Goal: Communication & Community: Share content

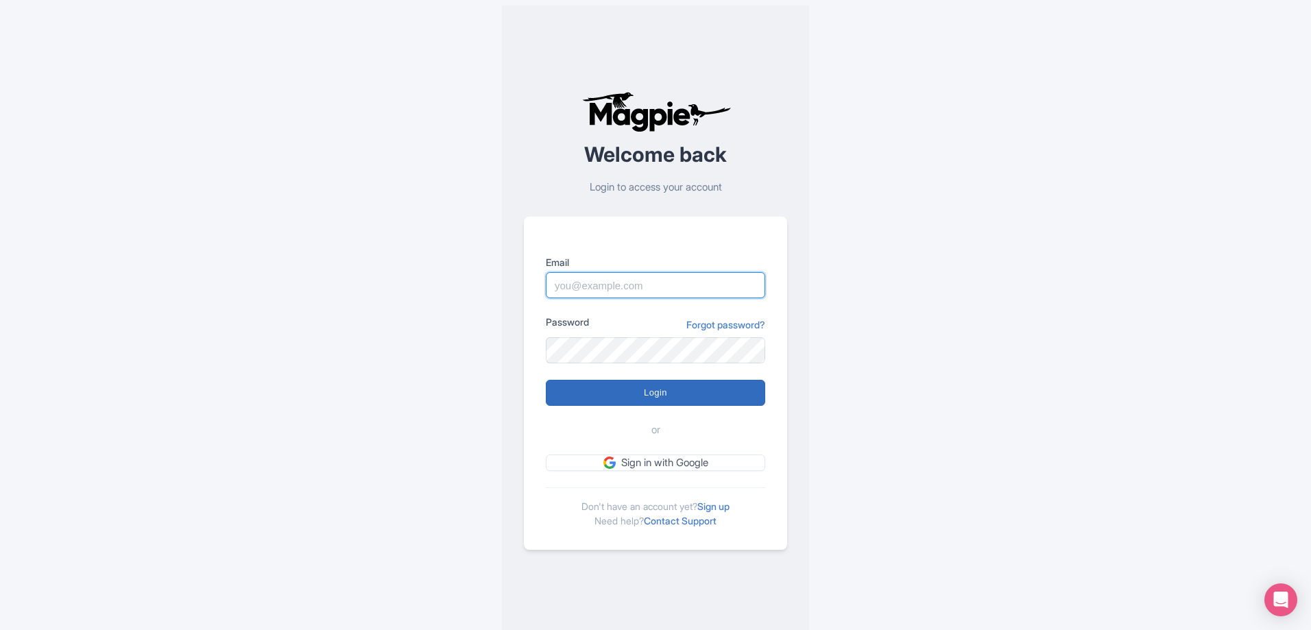
type input "alex.clements@wewheel.com"
click at [693, 388] on input "Login" at bounding box center [655, 393] width 219 height 26
type input "Logging in..."
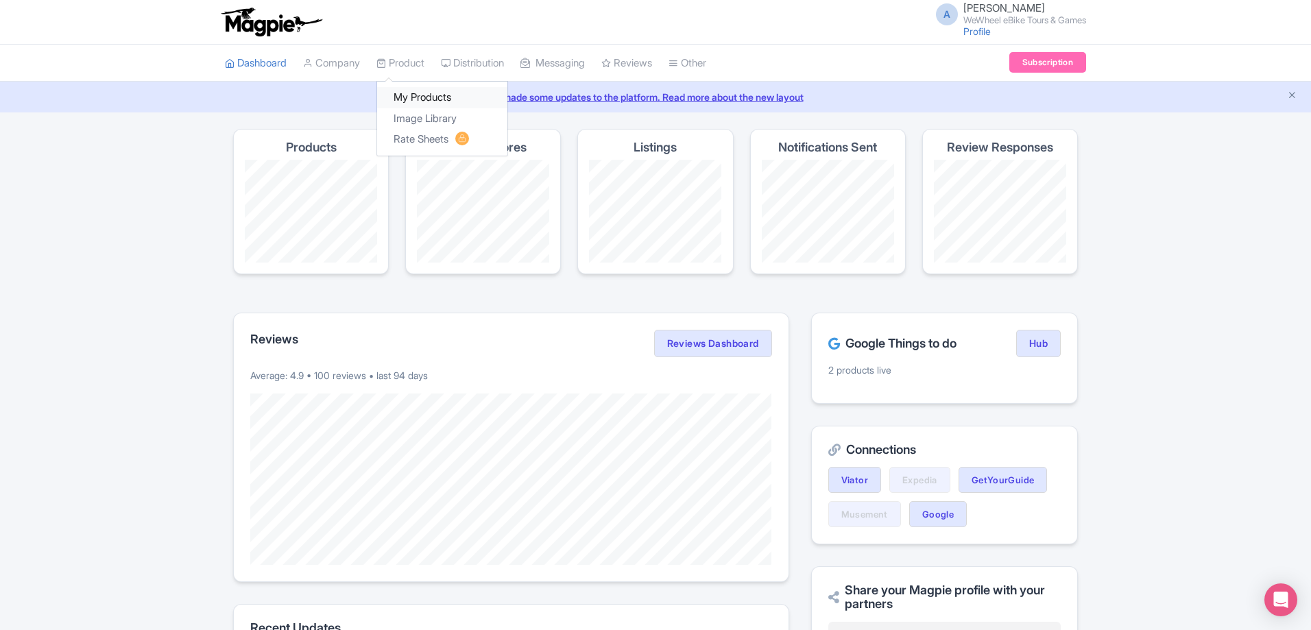
click at [422, 98] on link "My Products" at bounding box center [442, 97] width 130 height 21
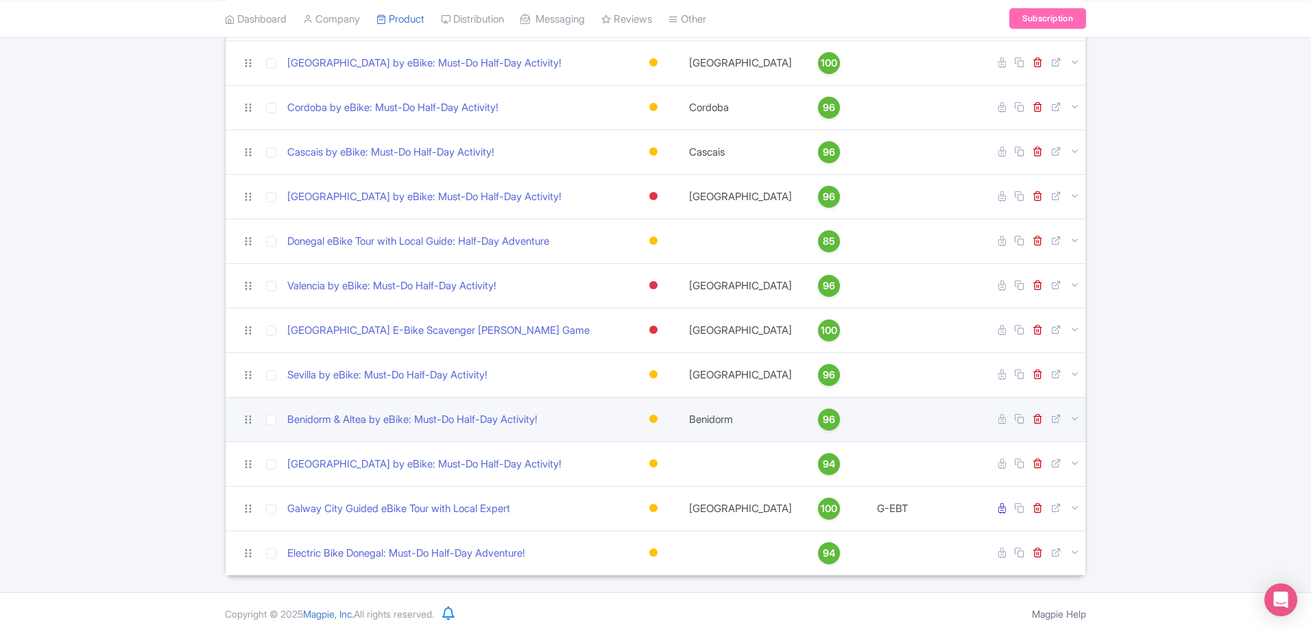
scroll to position [308, 0]
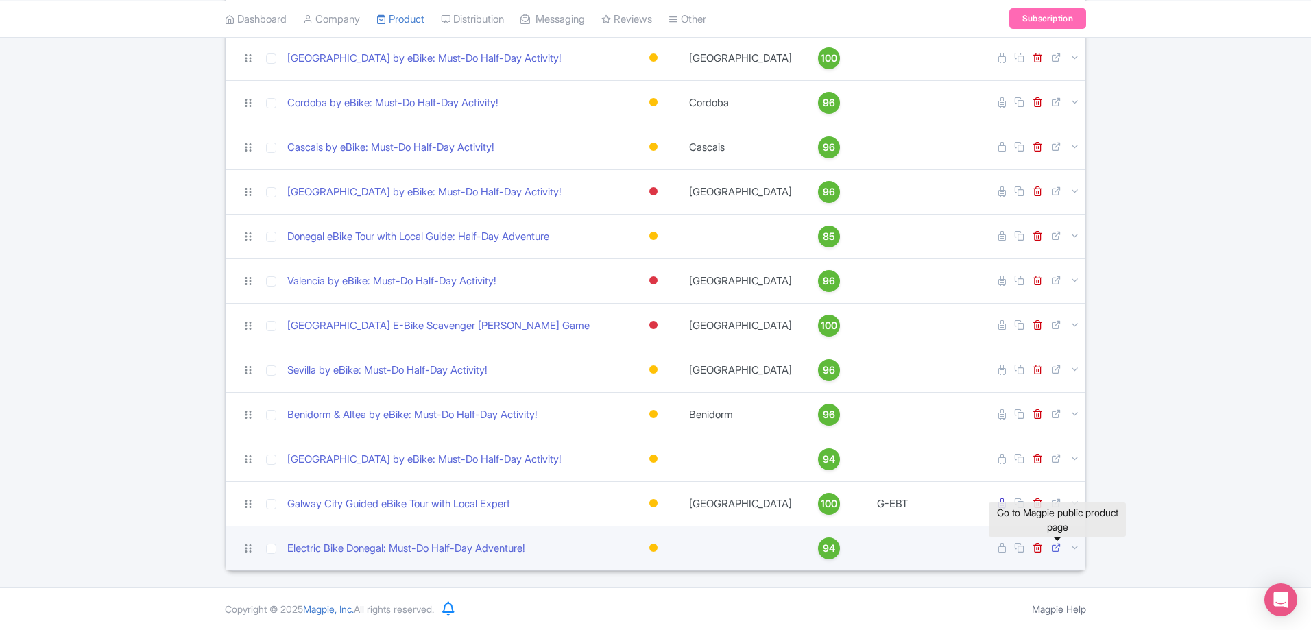
click at [1055, 549] on icon at bounding box center [1056, 547] width 10 height 10
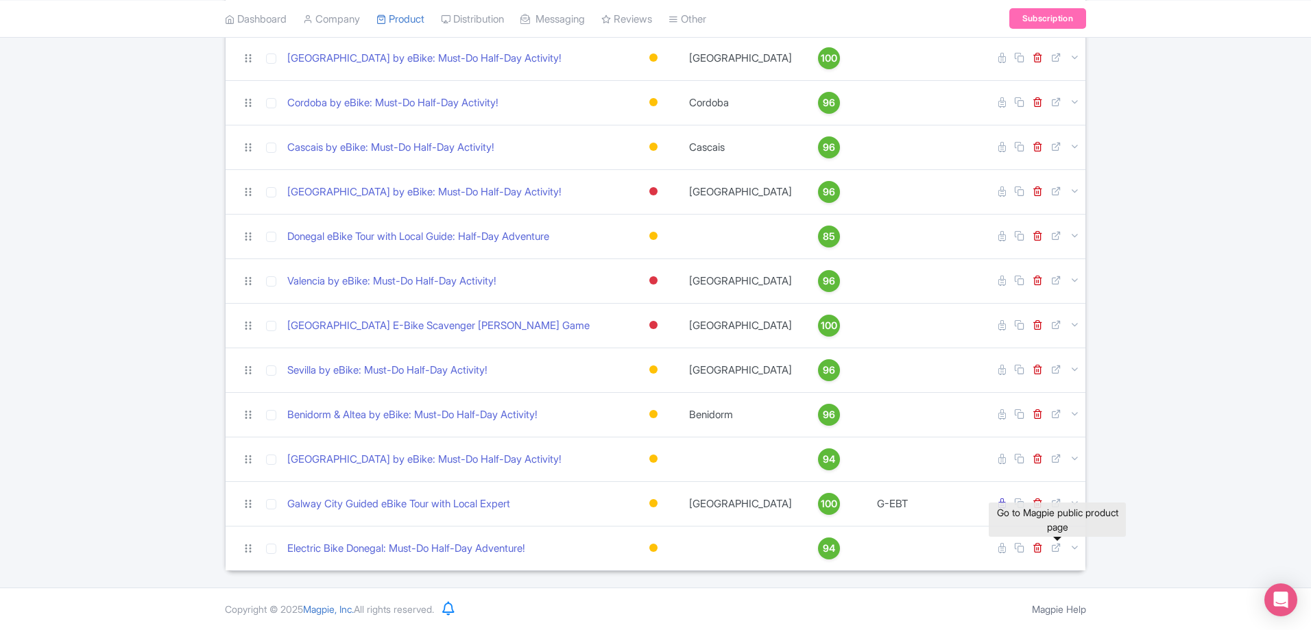
click at [1112, 483] on div "Search Bulk Actions Delete Add to Collection Share Products Add to Collection C…" at bounding box center [655, 196] width 1311 height 750
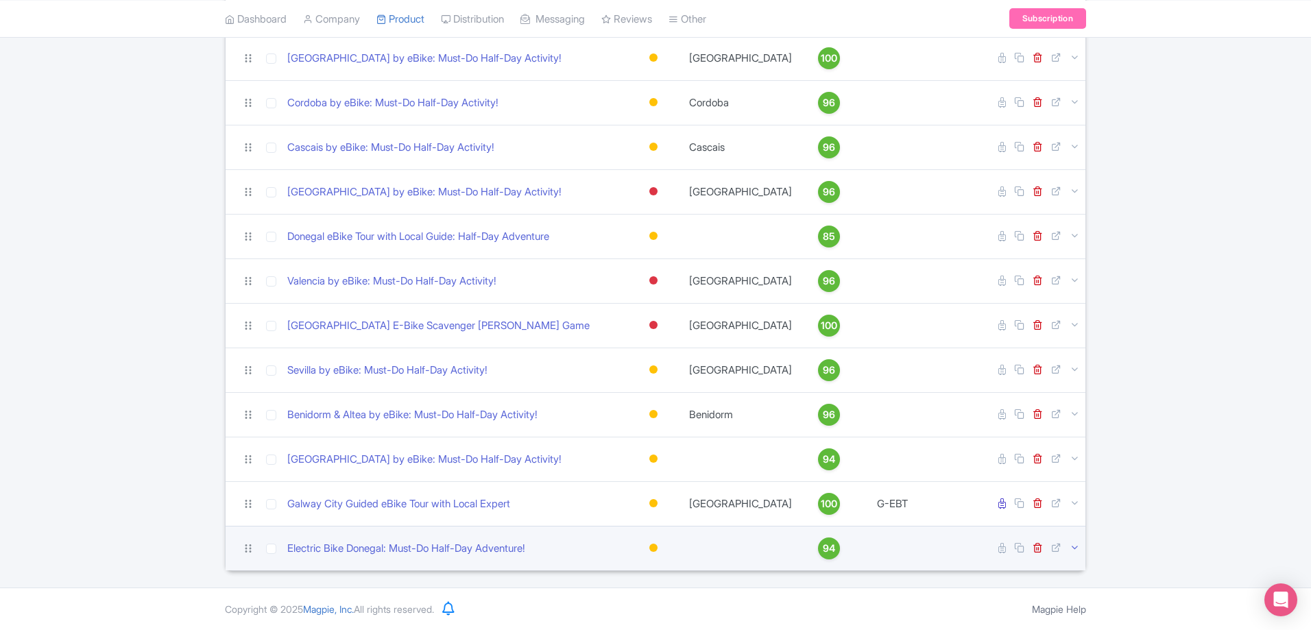
click at [1072, 551] on icon at bounding box center [1075, 547] width 10 height 10
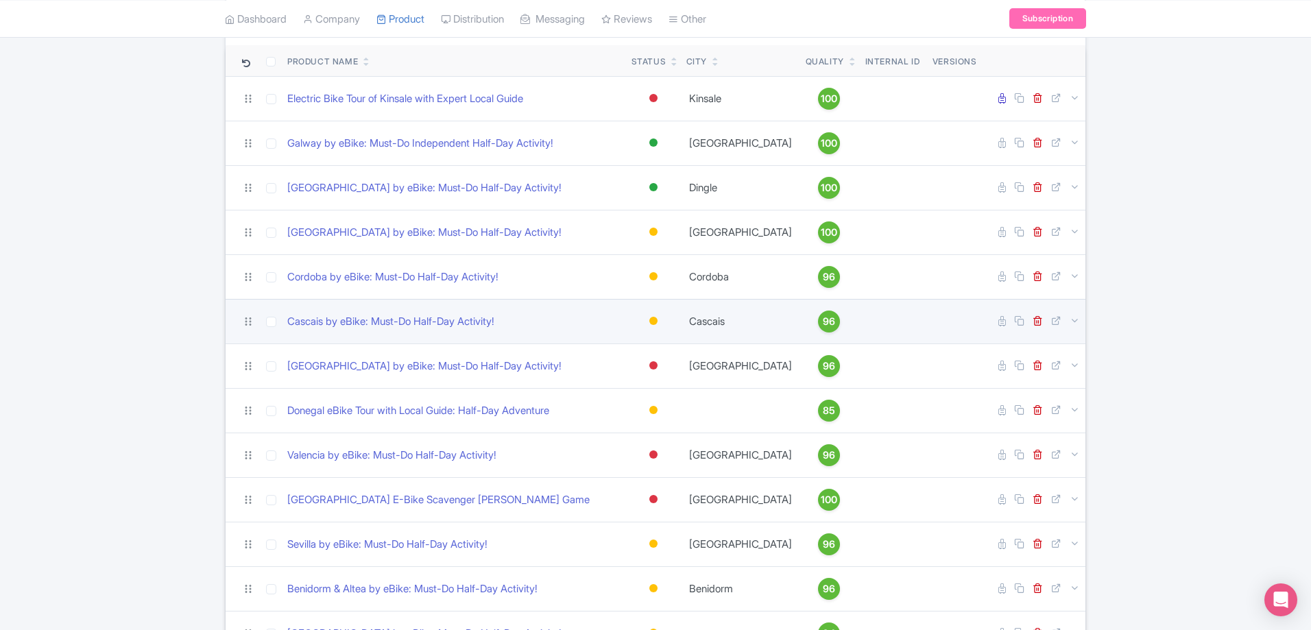
scroll to position [0, 0]
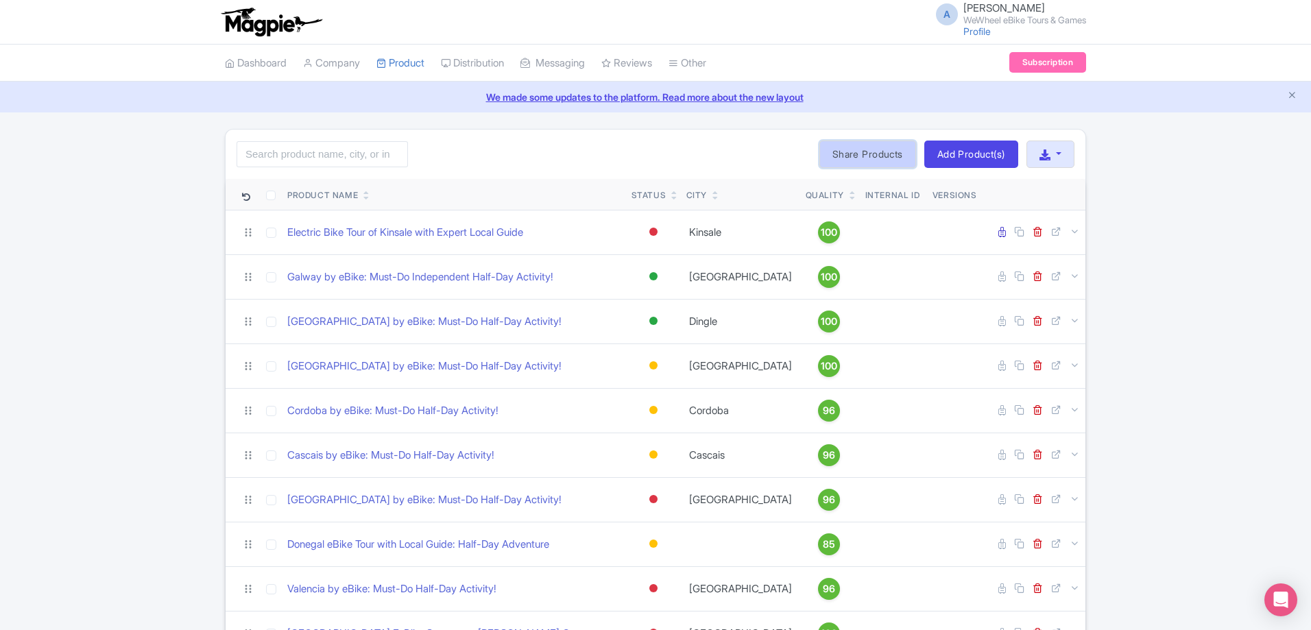
click at [858, 160] on link "Share Products" at bounding box center [867, 154] width 97 height 27
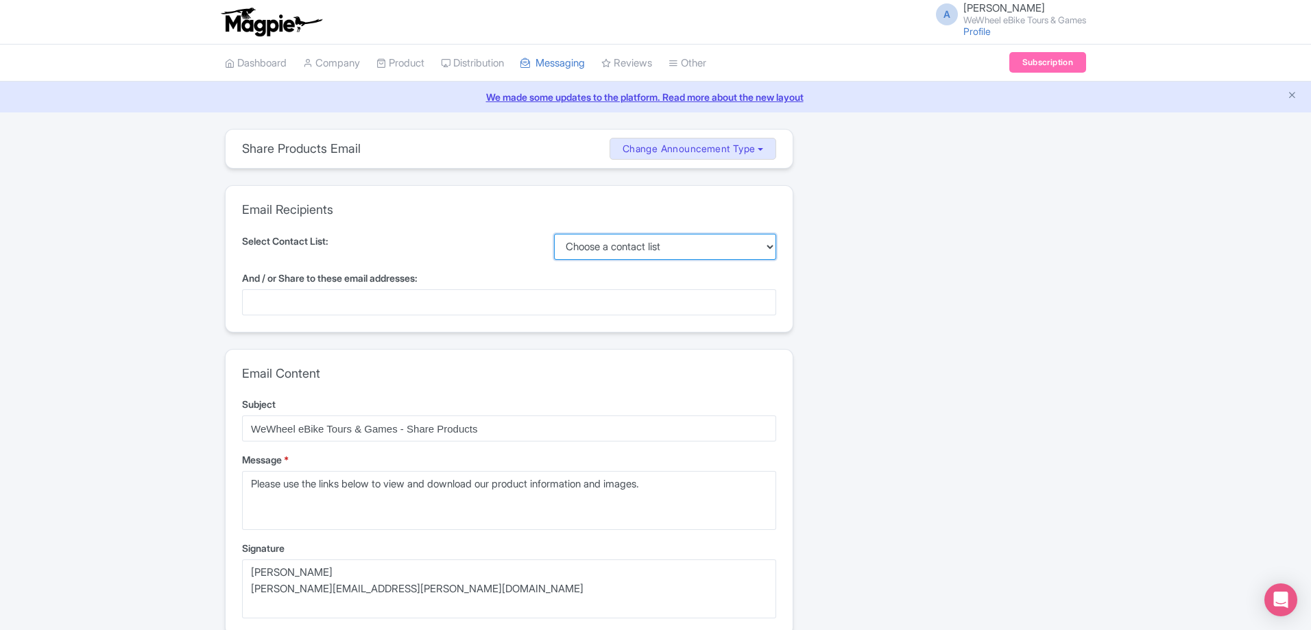
click at [597, 247] on select "Choose a contact list Alex" at bounding box center [665, 247] width 223 height 26
click at [422, 226] on div "Email Recipients Select Contact List: Choose a contact list Alex And / or Share…" at bounding box center [509, 259] width 567 height 146
click at [653, 300] on div at bounding box center [509, 302] width 534 height 26
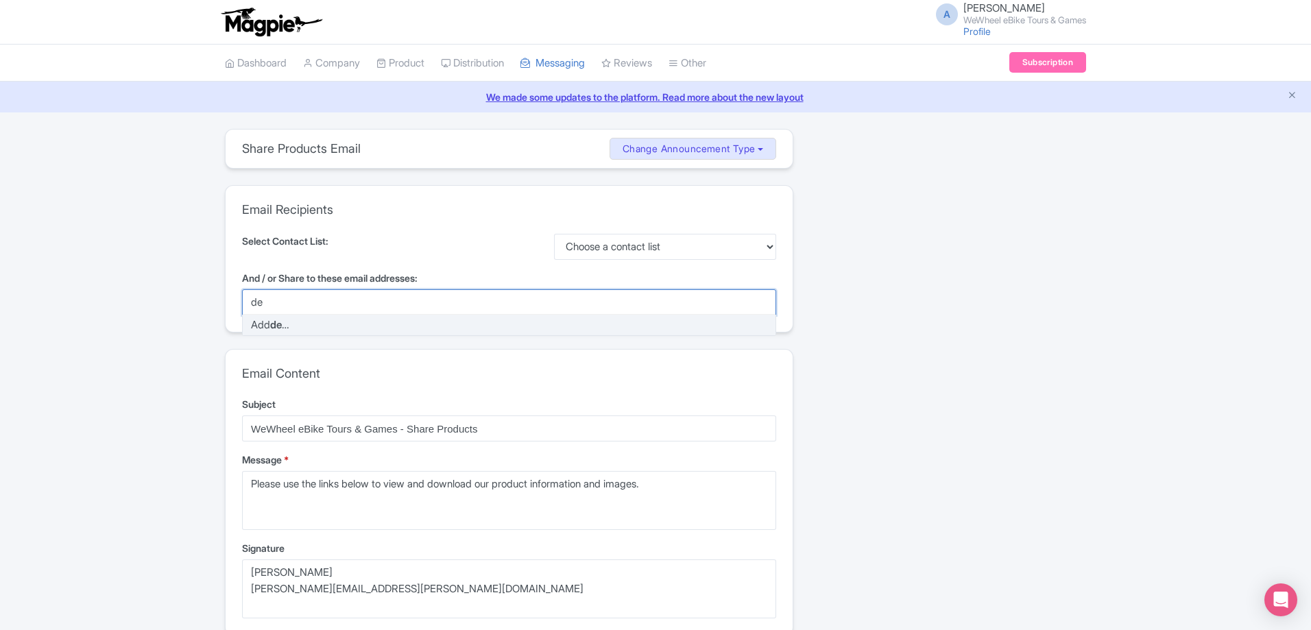
type input "d"
paste input "deborah@tourismmarketing.agency"
type input "deborah@tourismmarketing.agency"
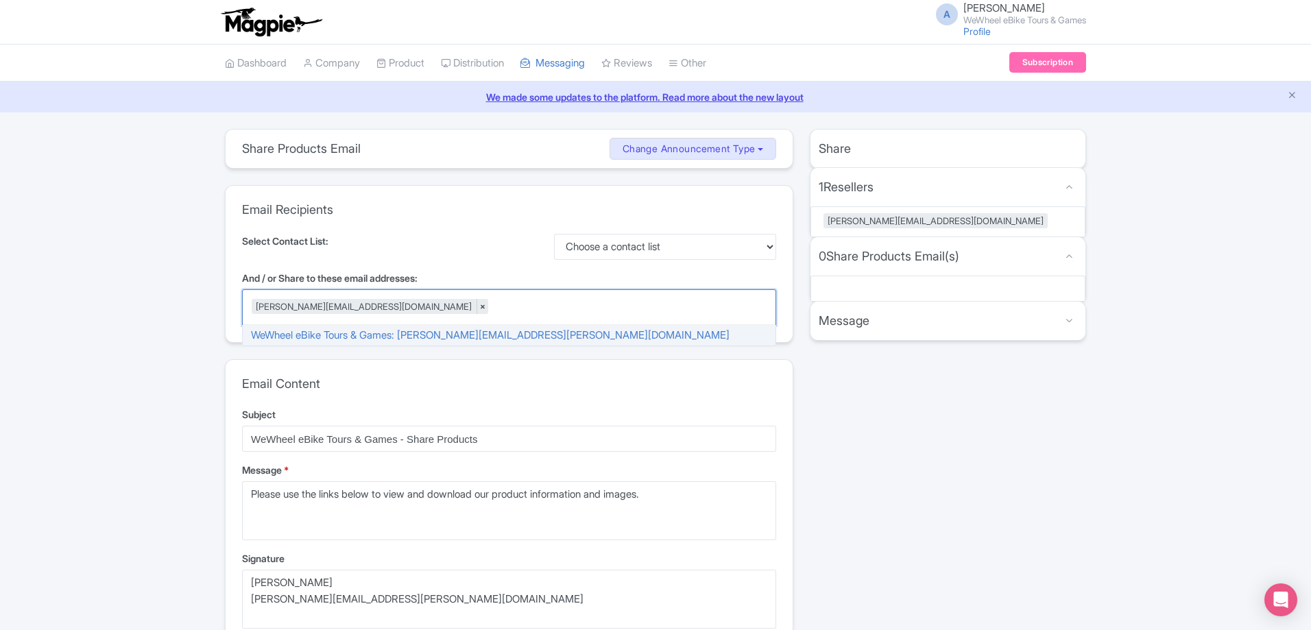
click at [477, 258] on div "Select Contact List: Choose a contact list Alex" at bounding box center [509, 247] width 534 height 26
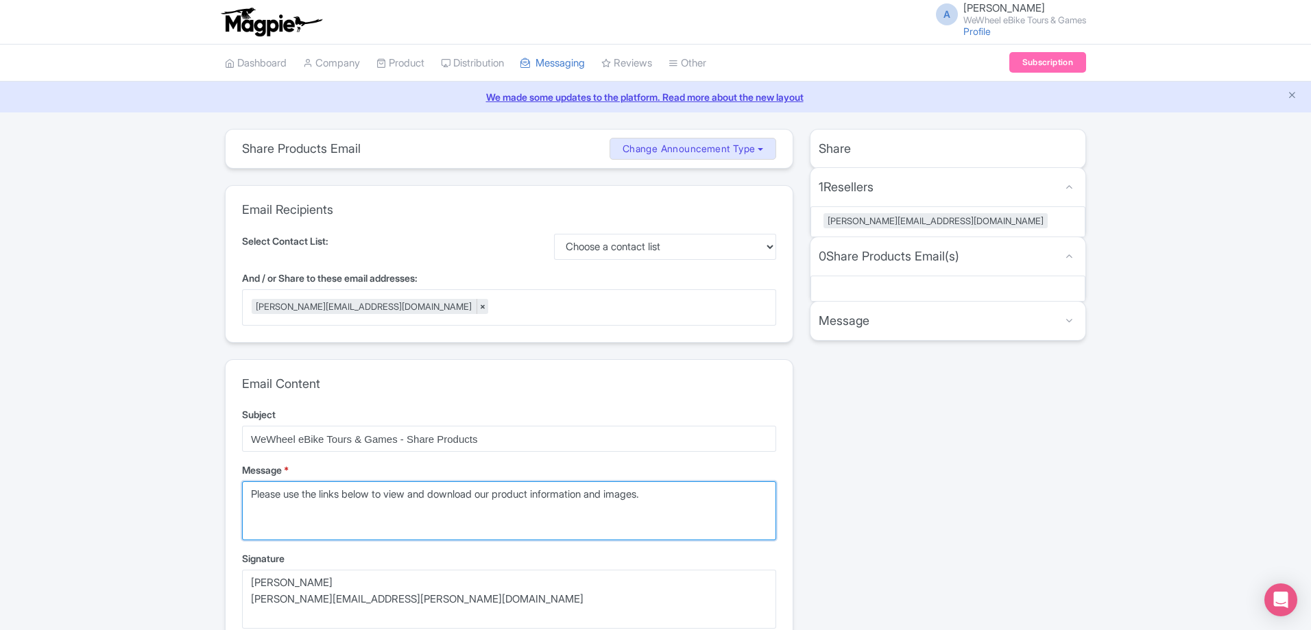
click at [682, 493] on textarea "Please use the links below to view and download our product information and ima…" at bounding box center [509, 510] width 534 height 59
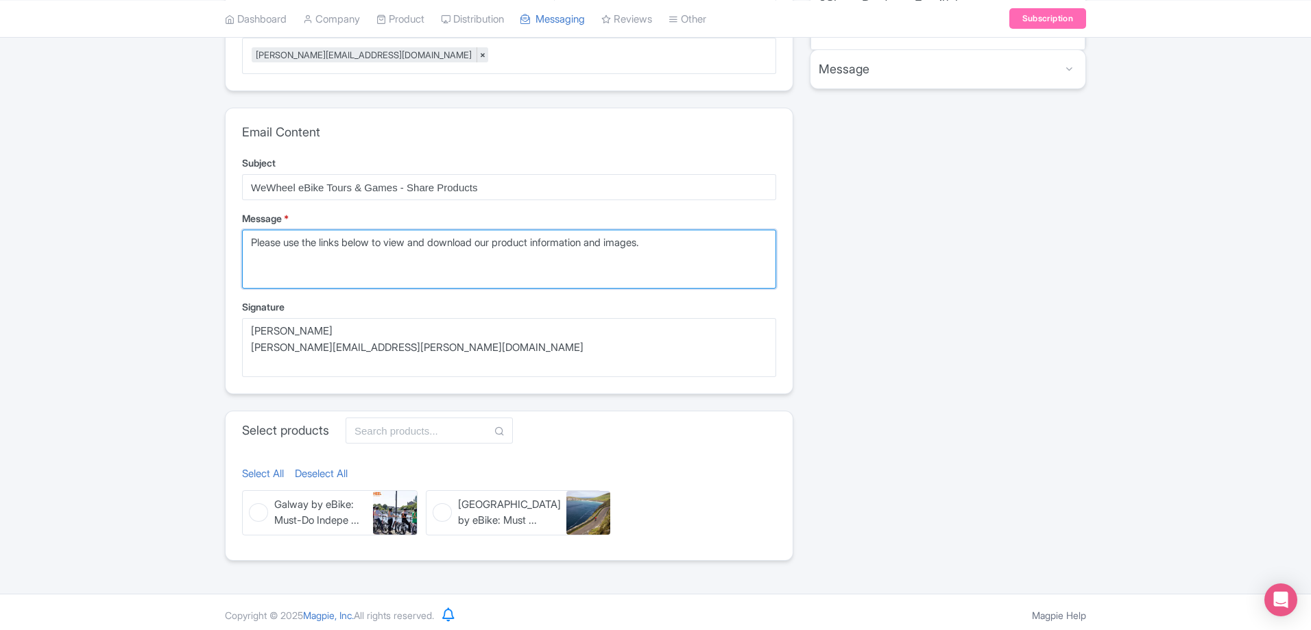
scroll to position [258, 0]
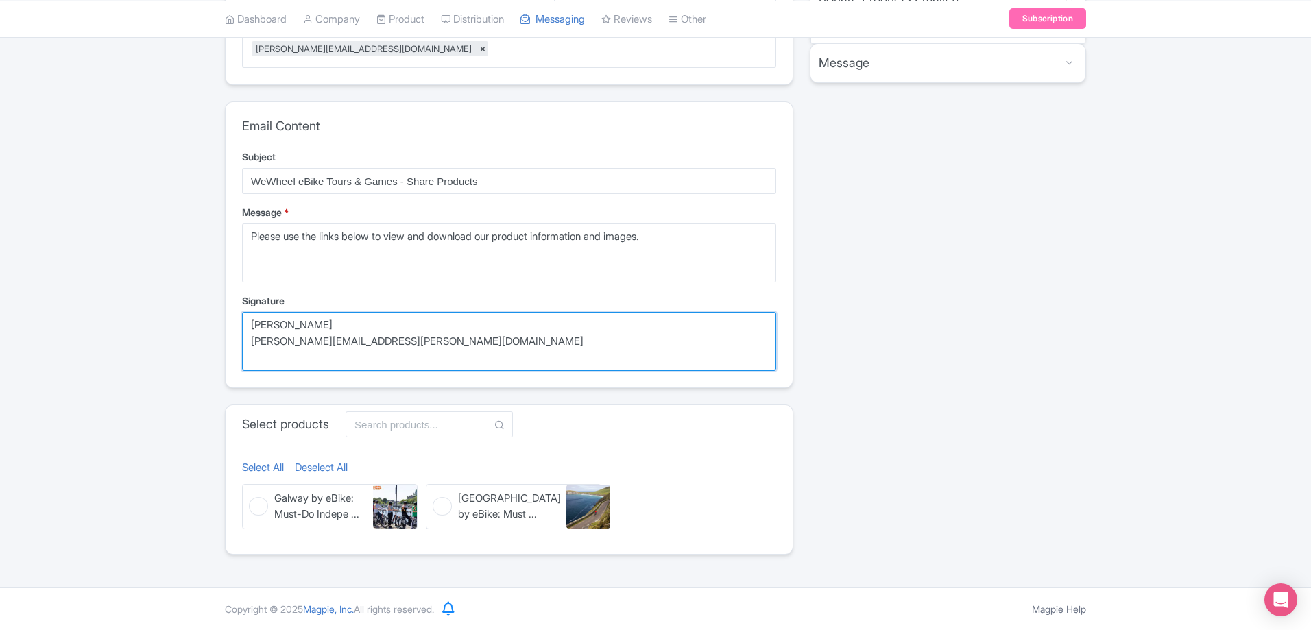
drag, startPoint x: 410, startPoint y: 339, endPoint x: 221, endPoint y: 340, distance: 189.2
click at [221, 340] on div "Share Products Email Change Announcement Type Share Products Product Update Ser…" at bounding box center [509, 221] width 585 height 700
type textarea "[PERSON_NAME]"
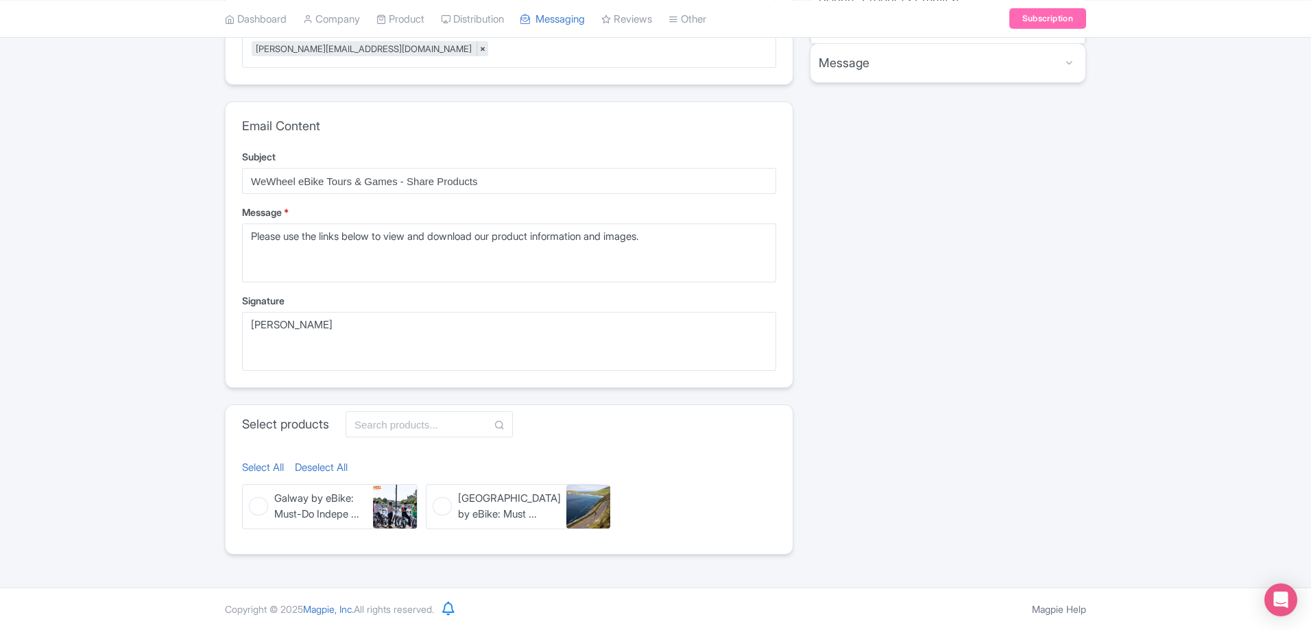
click at [313, 425] on h3 "Select products" at bounding box center [285, 424] width 87 height 15
click at [393, 425] on input "text" at bounding box center [429, 424] width 167 height 26
click at [303, 424] on h3 "Select products" at bounding box center [285, 424] width 87 height 15
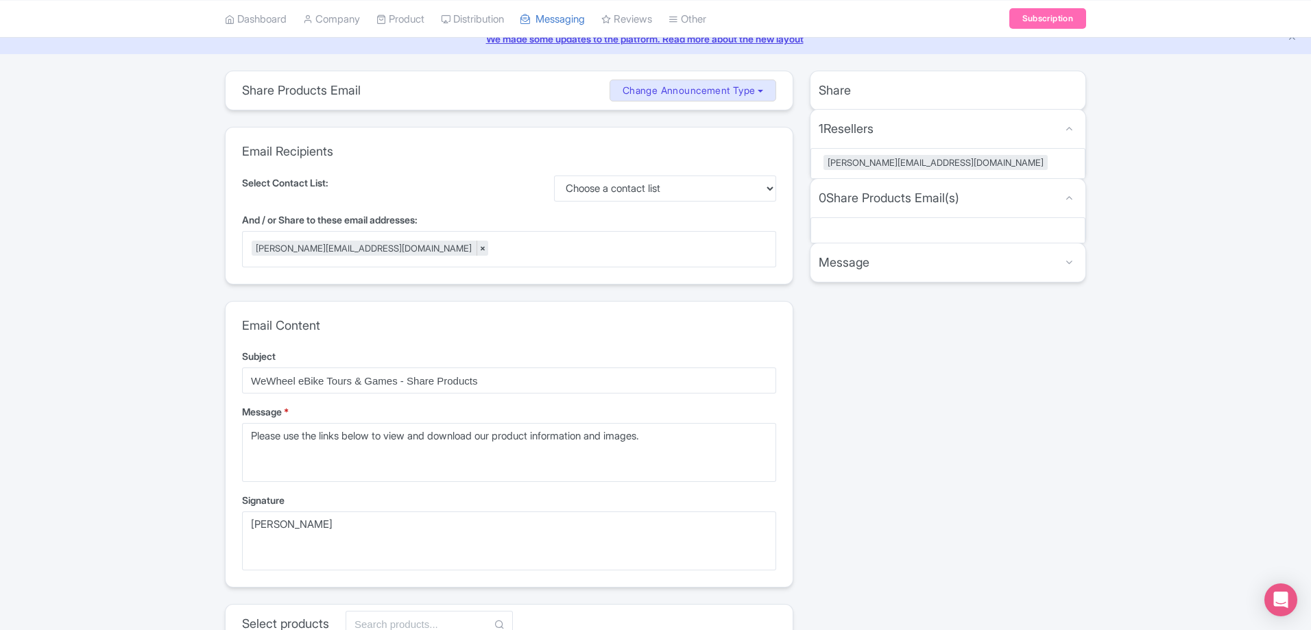
scroll to position [0, 0]
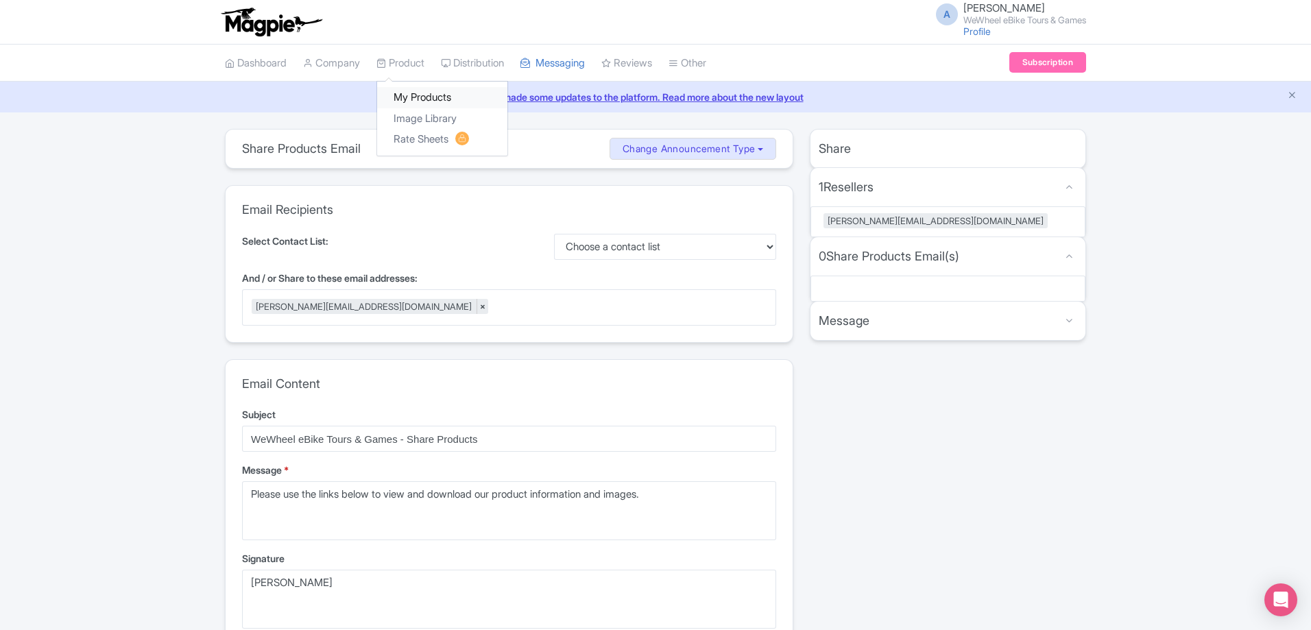
click at [427, 100] on link "My Products" at bounding box center [442, 97] width 130 height 21
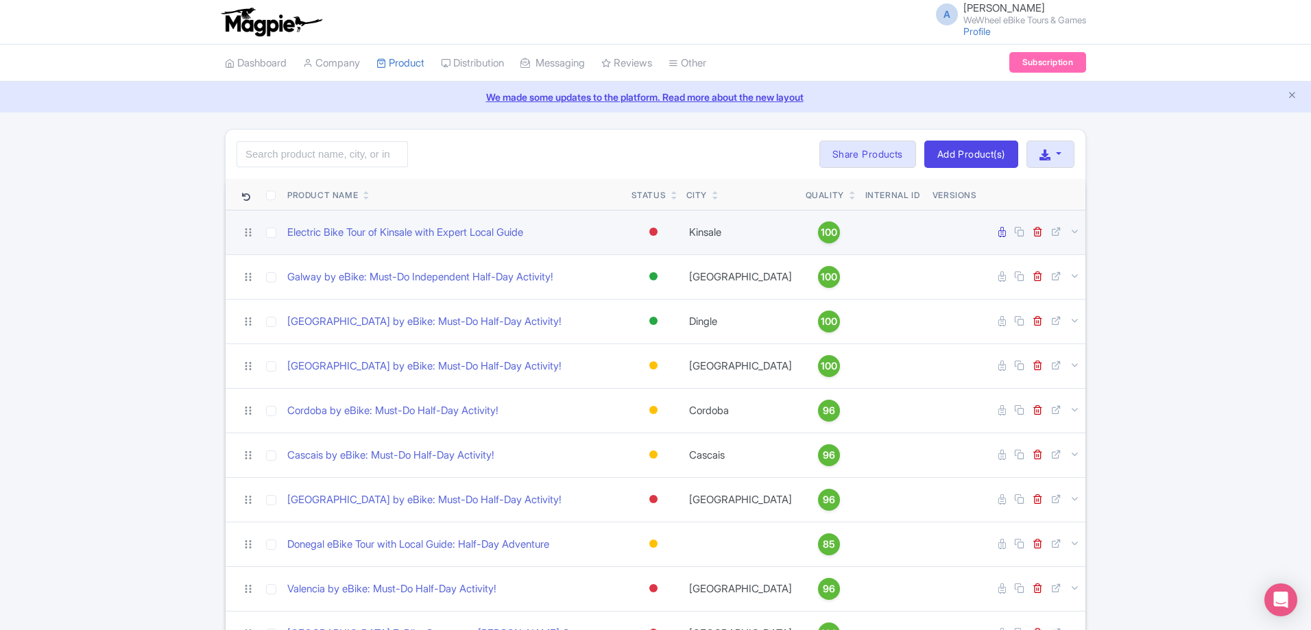
click at [653, 230] on div at bounding box center [653, 232] width 8 height 8
click at [638, 254] on div "Active" at bounding box center [619, 255] width 81 height 25
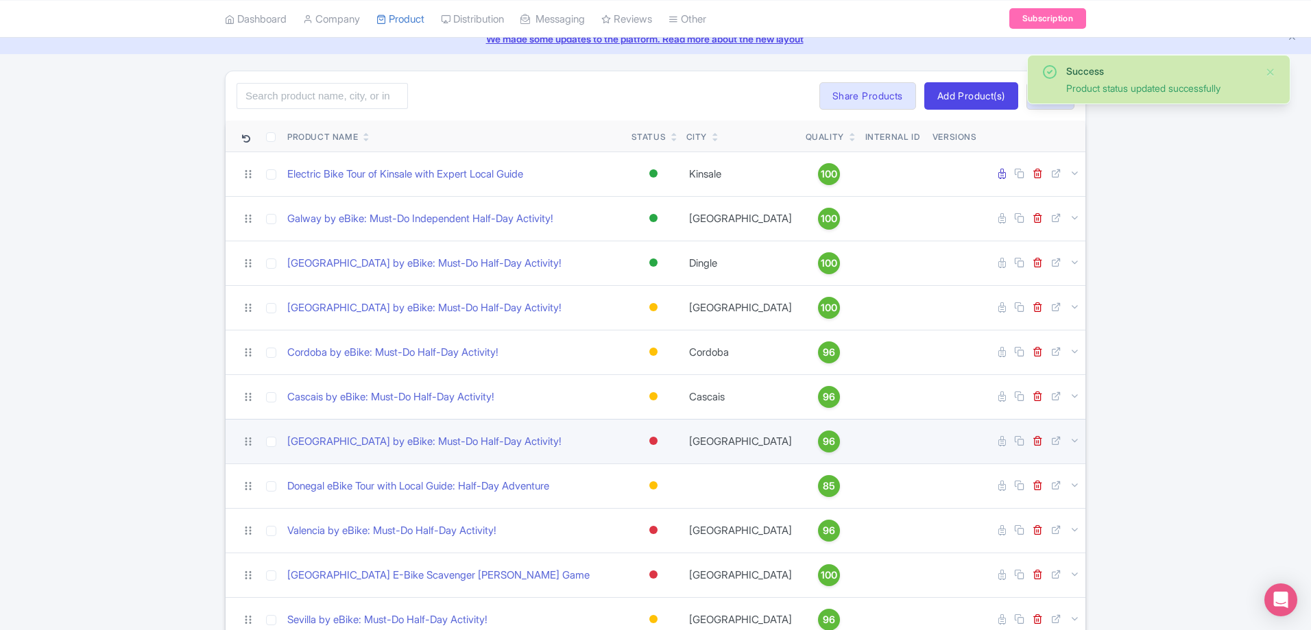
scroll to position [137, 0]
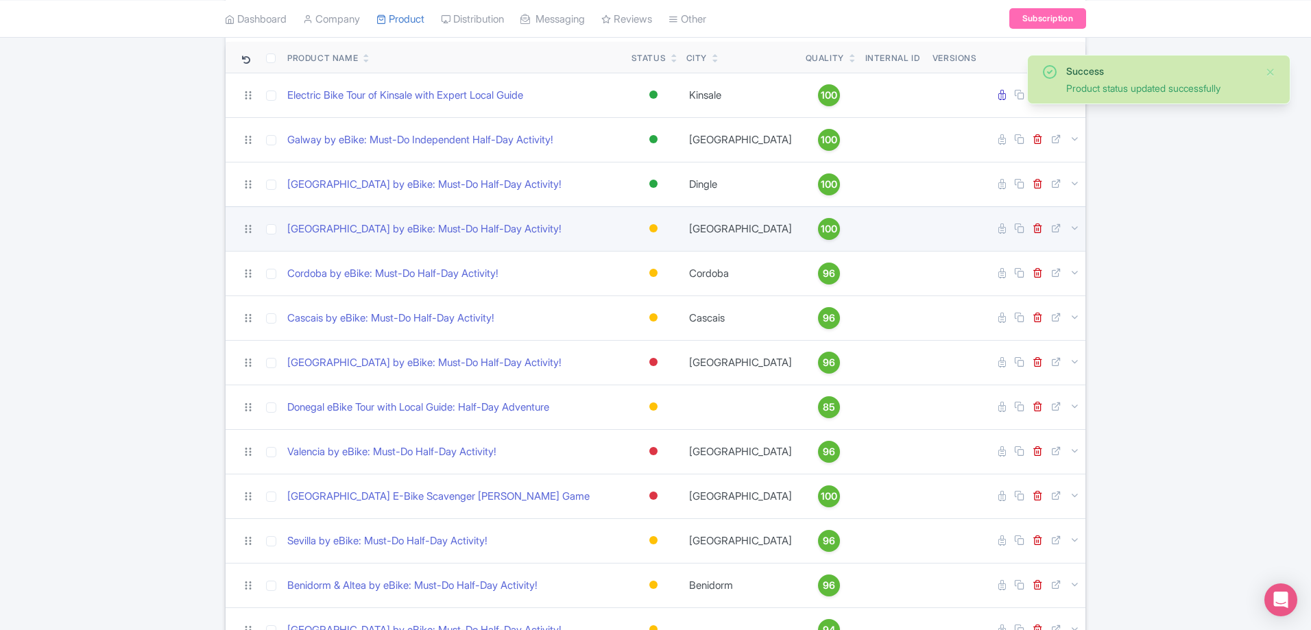
click at [653, 226] on div at bounding box center [653, 228] width 8 height 8
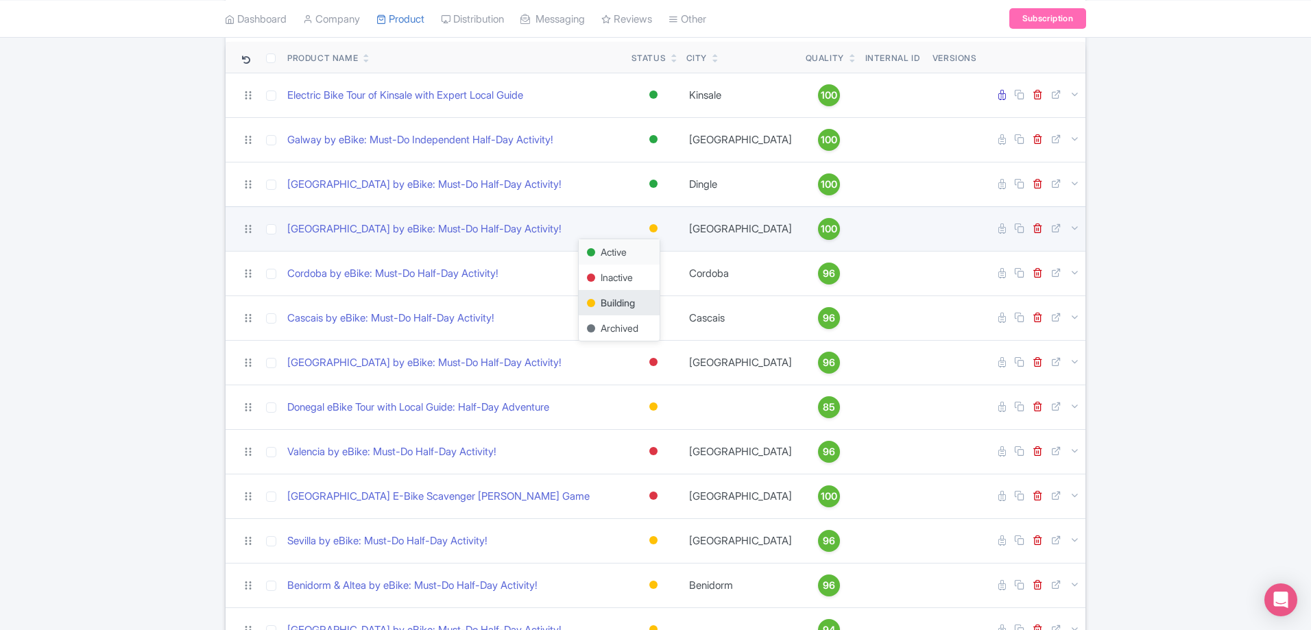
click at [637, 252] on div "Active" at bounding box center [619, 251] width 81 height 25
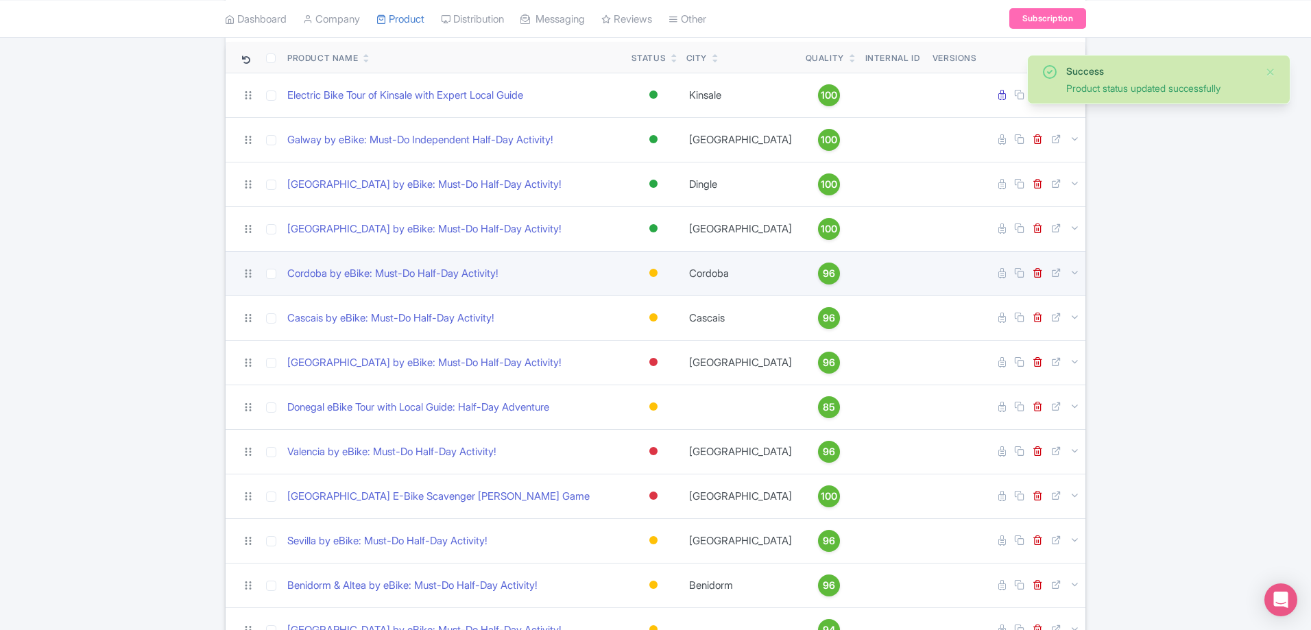
click at [651, 279] on div at bounding box center [654, 273] width 14 height 20
click at [644, 295] on div "Active" at bounding box center [619, 296] width 81 height 25
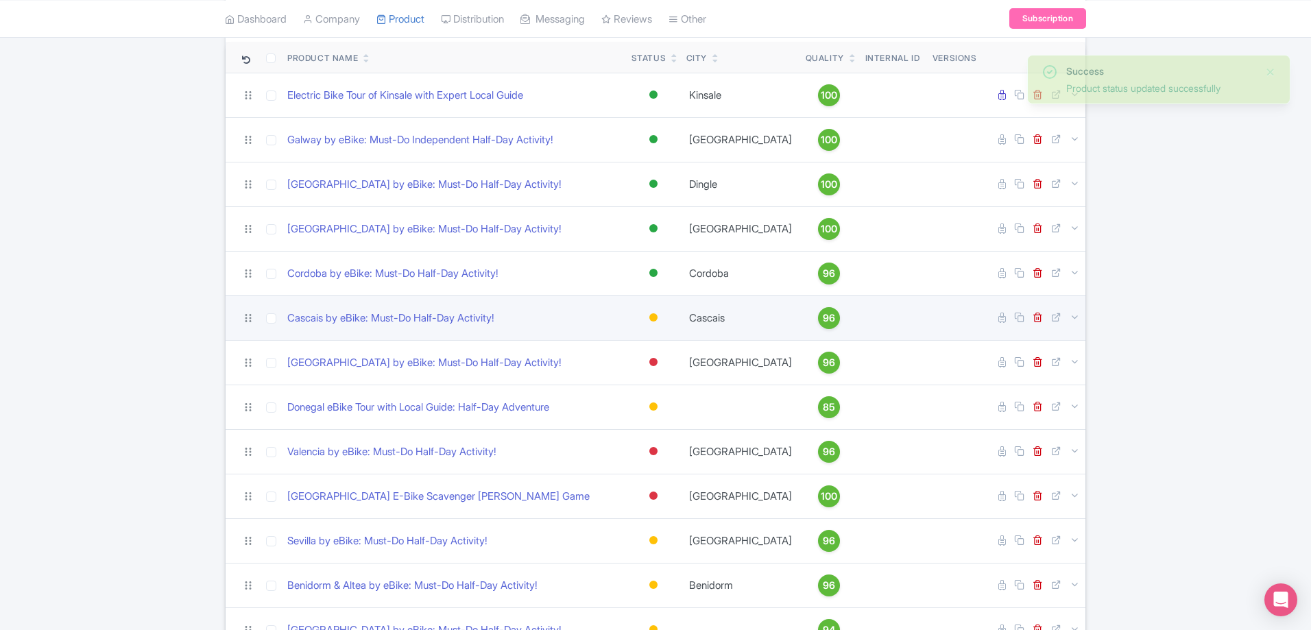
click at [653, 322] on div at bounding box center [654, 318] width 14 height 20
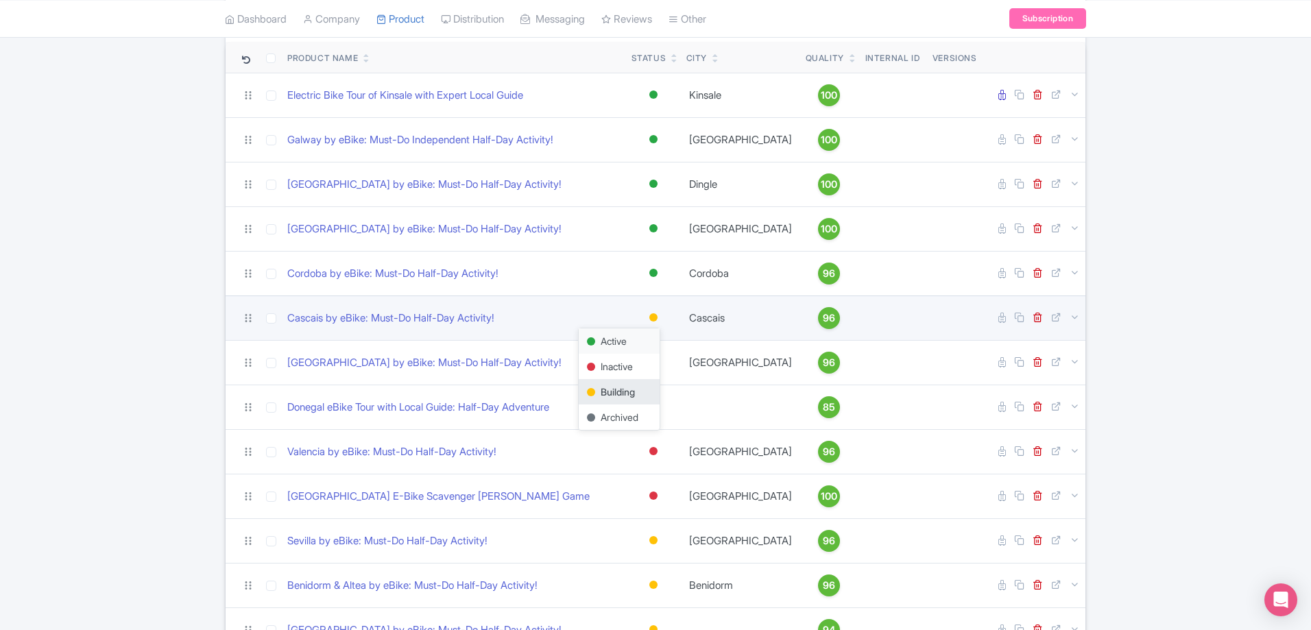
click at [637, 342] on div "Active" at bounding box center [619, 340] width 81 height 25
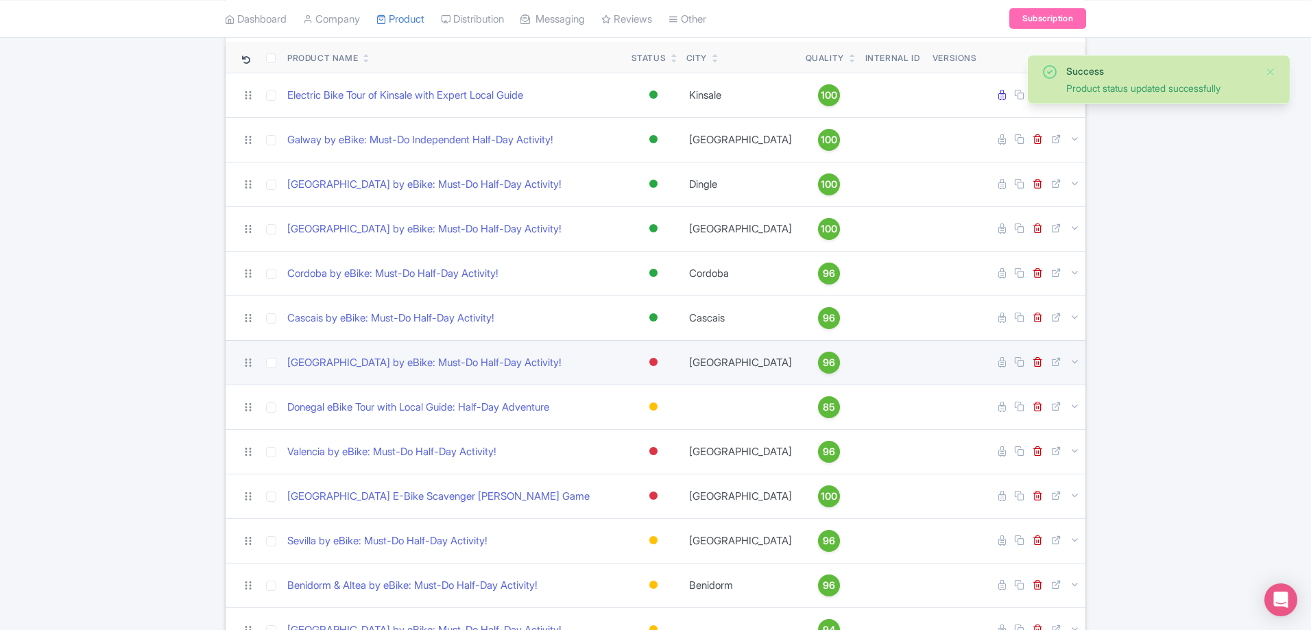
click at [653, 364] on div at bounding box center [653, 362] width 8 height 8
click at [628, 388] on div "Active" at bounding box center [619, 385] width 81 height 25
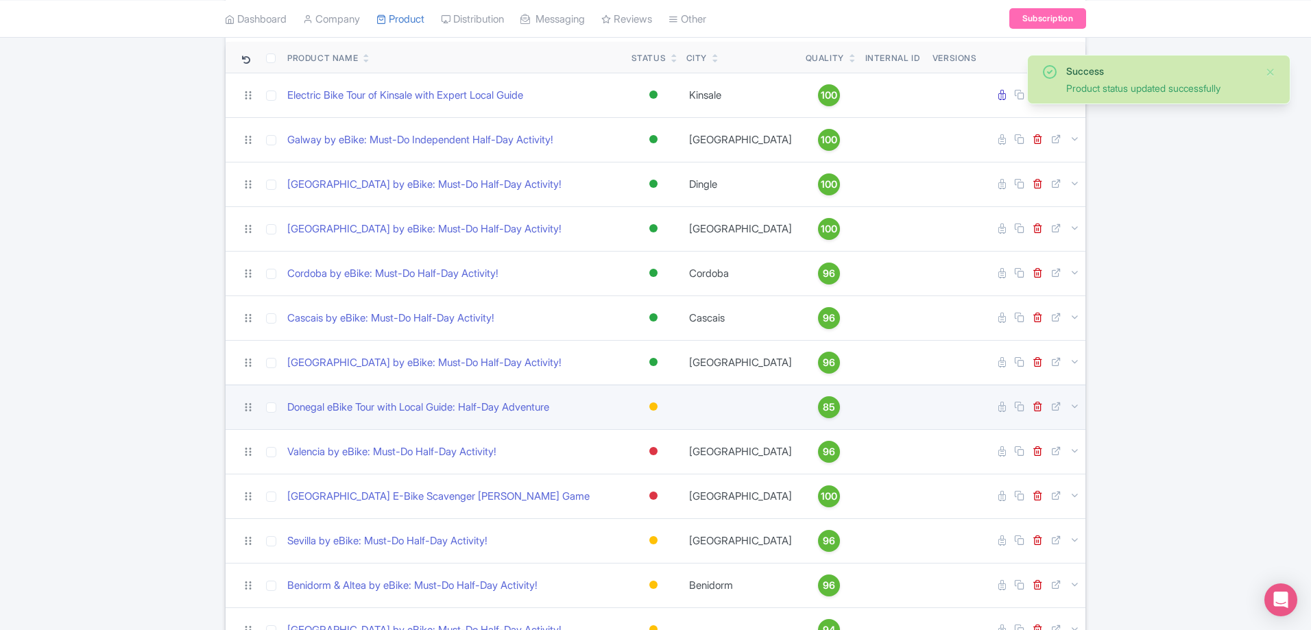
click at [653, 408] on div at bounding box center [653, 406] width 8 height 8
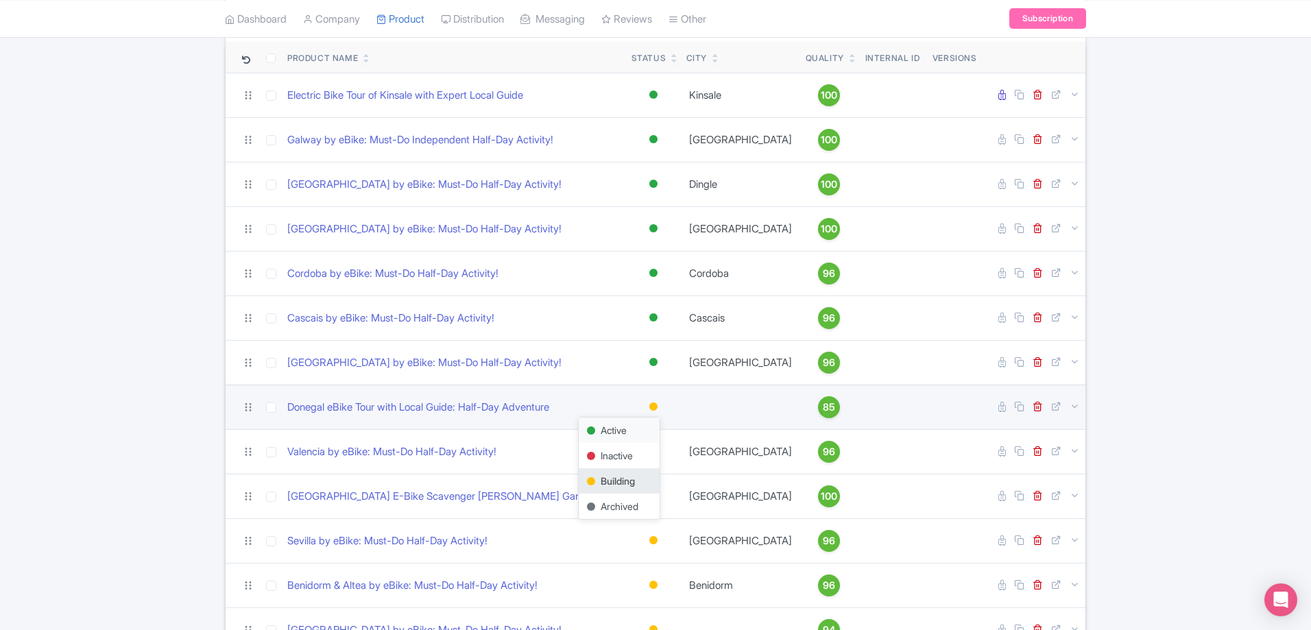
click at [618, 436] on div "Active" at bounding box center [619, 430] width 81 height 25
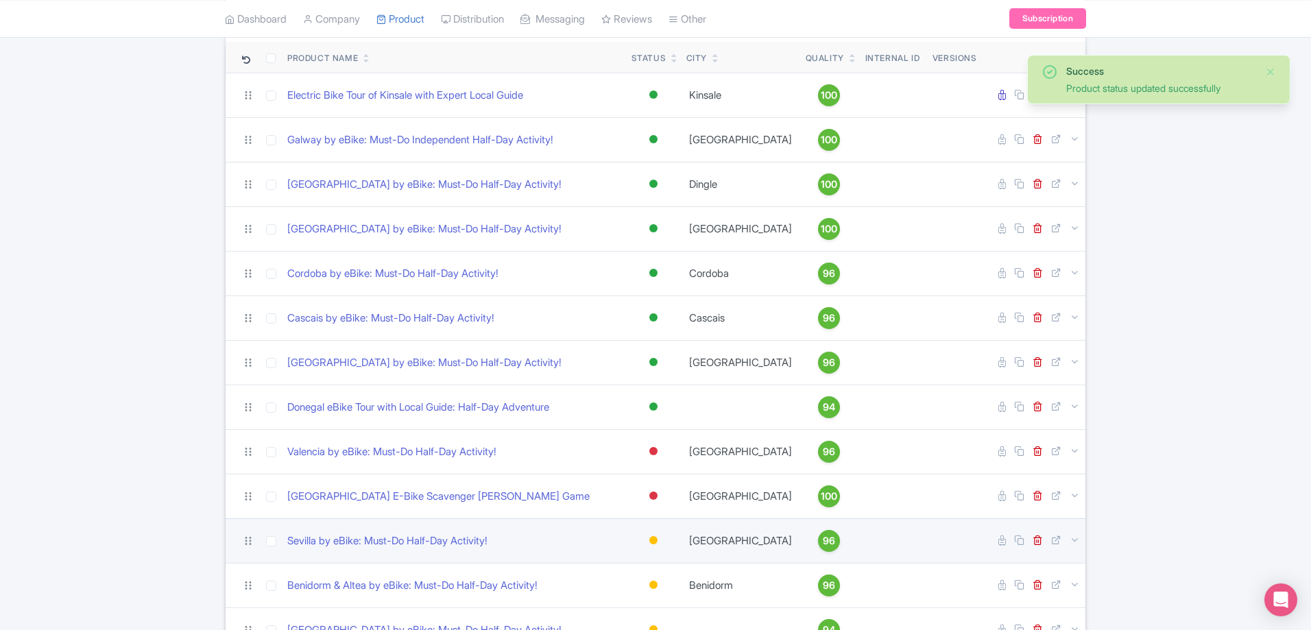
scroll to position [308, 0]
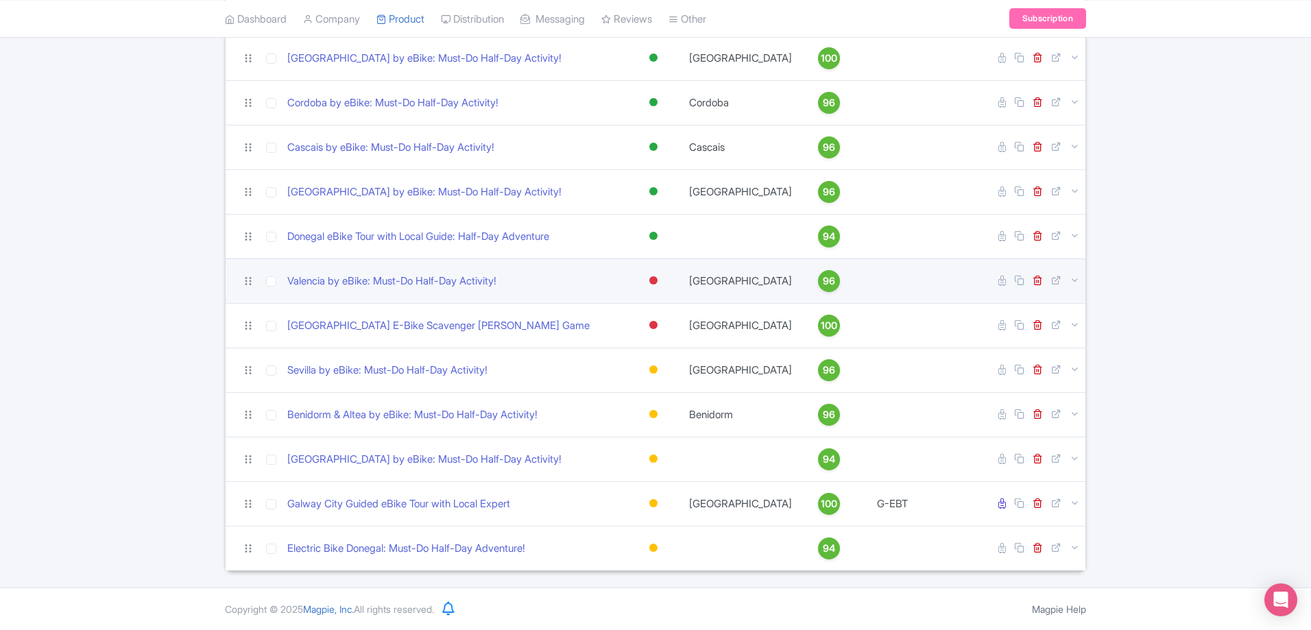
click at [657, 281] on div at bounding box center [653, 280] width 8 height 8
click at [641, 306] on div "Active" at bounding box center [619, 303] width 81 height 25
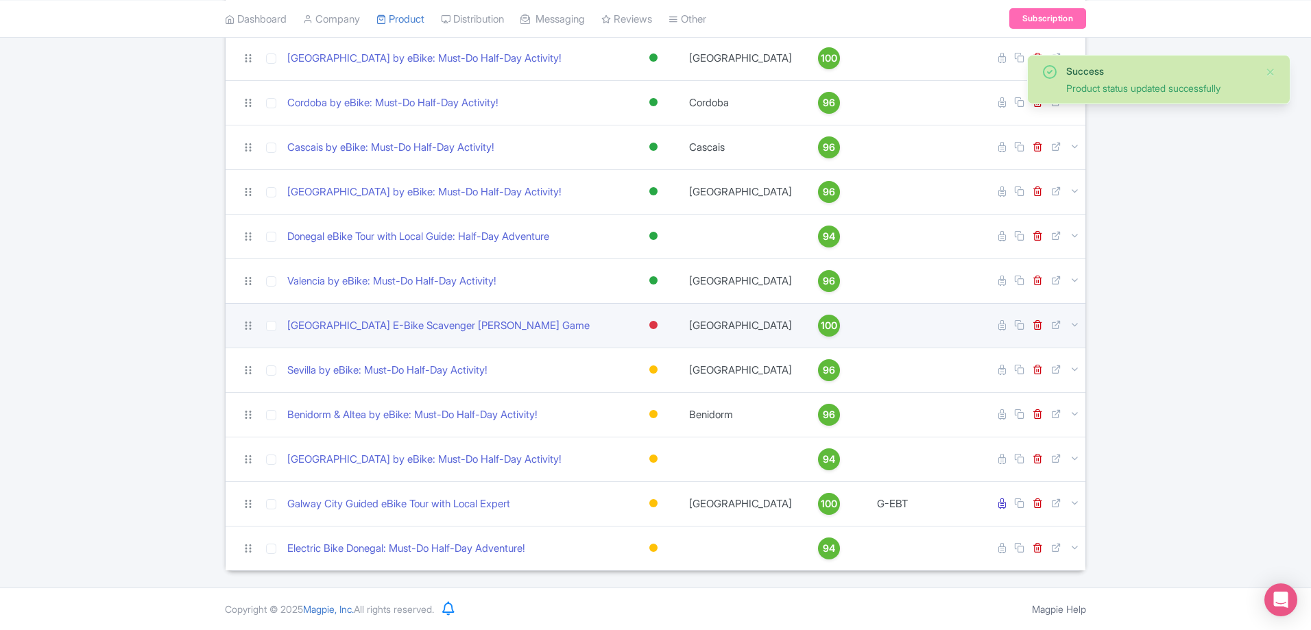
click at [652, 330] on div at bounding box center [654, 325] width 14 height 20
click at [641, 352] on div "Active" at bounding box center [619, 348] width 81 height 25
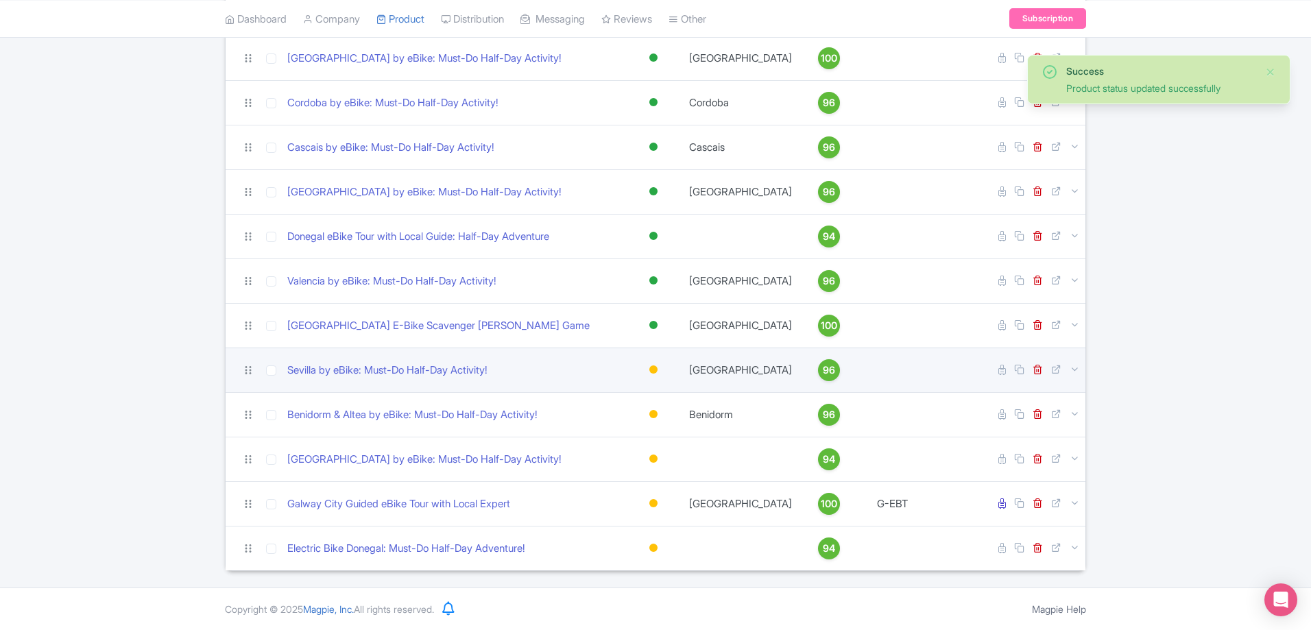
click at [654, 374] on div at bounding box center [654, 370] width 14 height 20
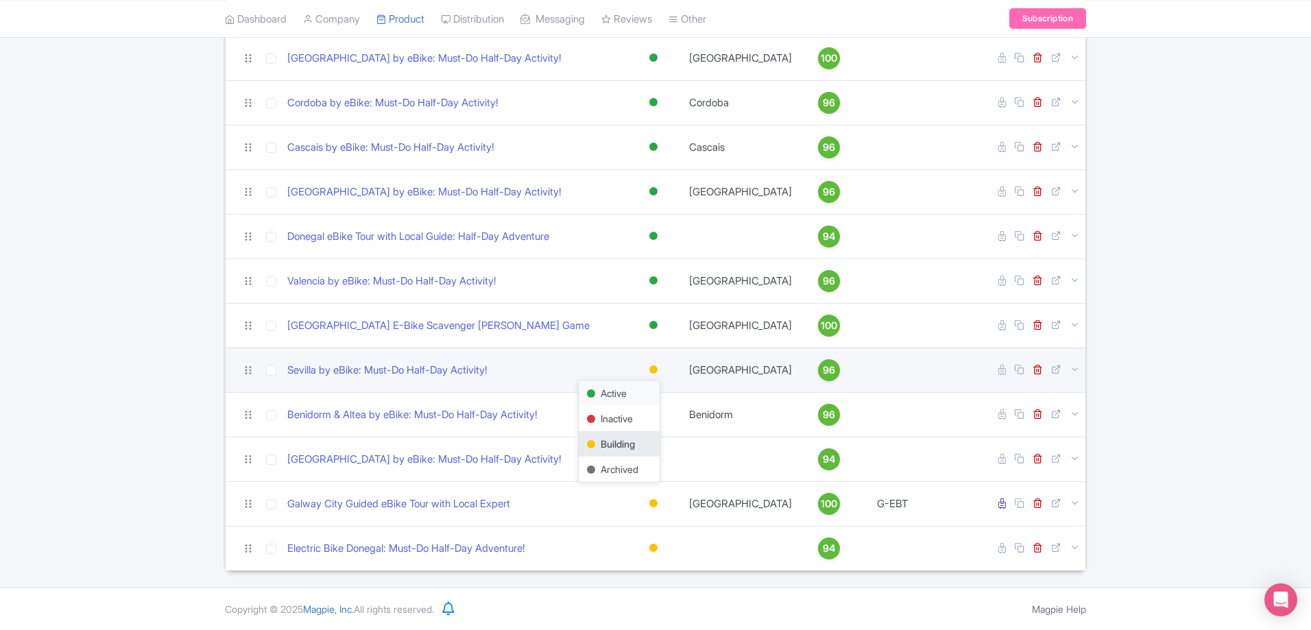
click at [627, 397] on div "Active" at bounding box center [619, 393] width 81 height 25
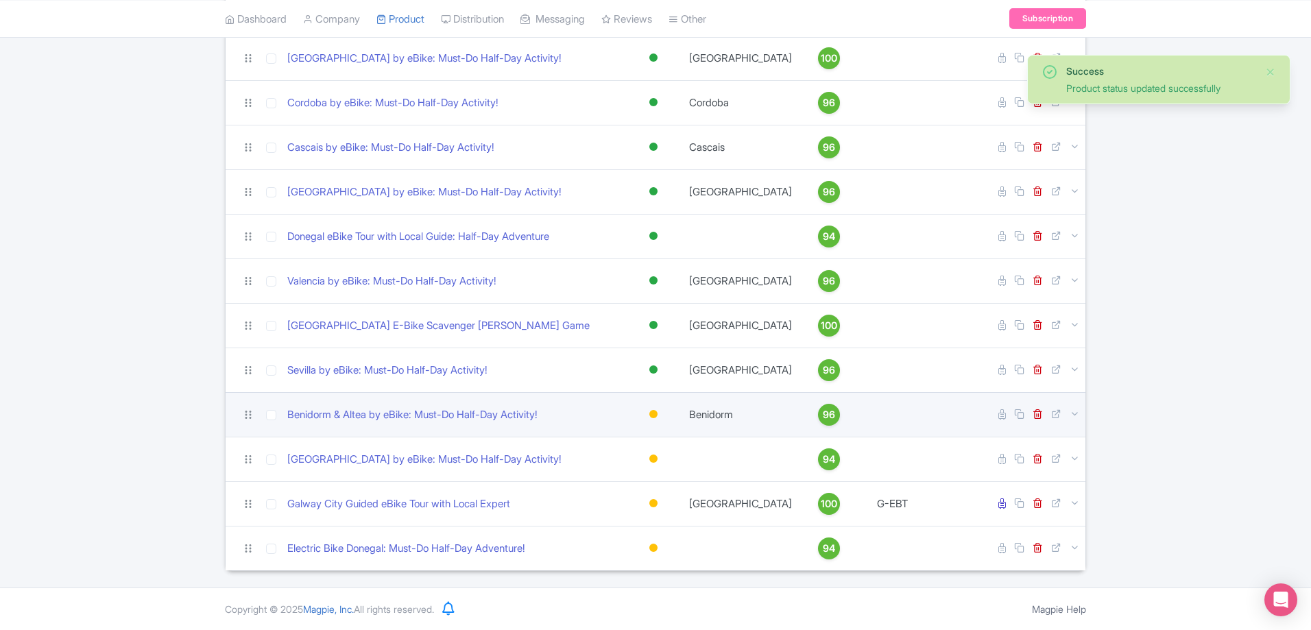
click at [650, 411] on div at bounding box center [653, 414] width 8 height 8
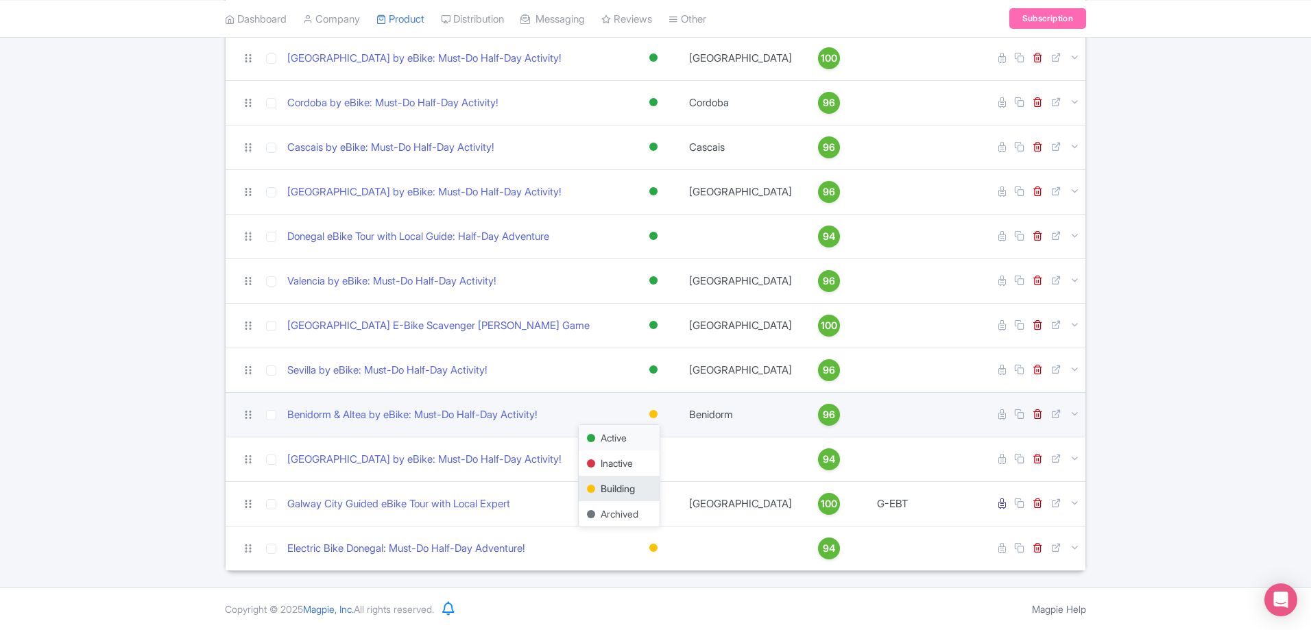
click at [621, 439] on div "Active" at bounding box center [619, 437] width 81 height 25
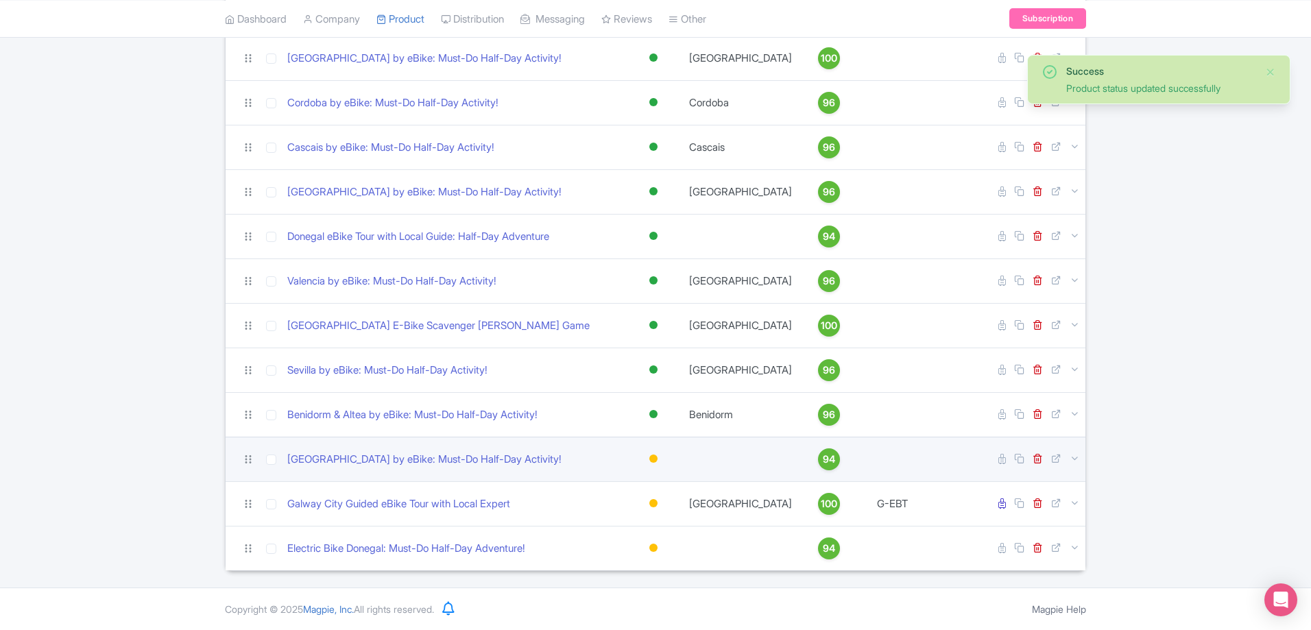
click at [654, 462] on div at bounding box center [653, 459] width 8 height 8
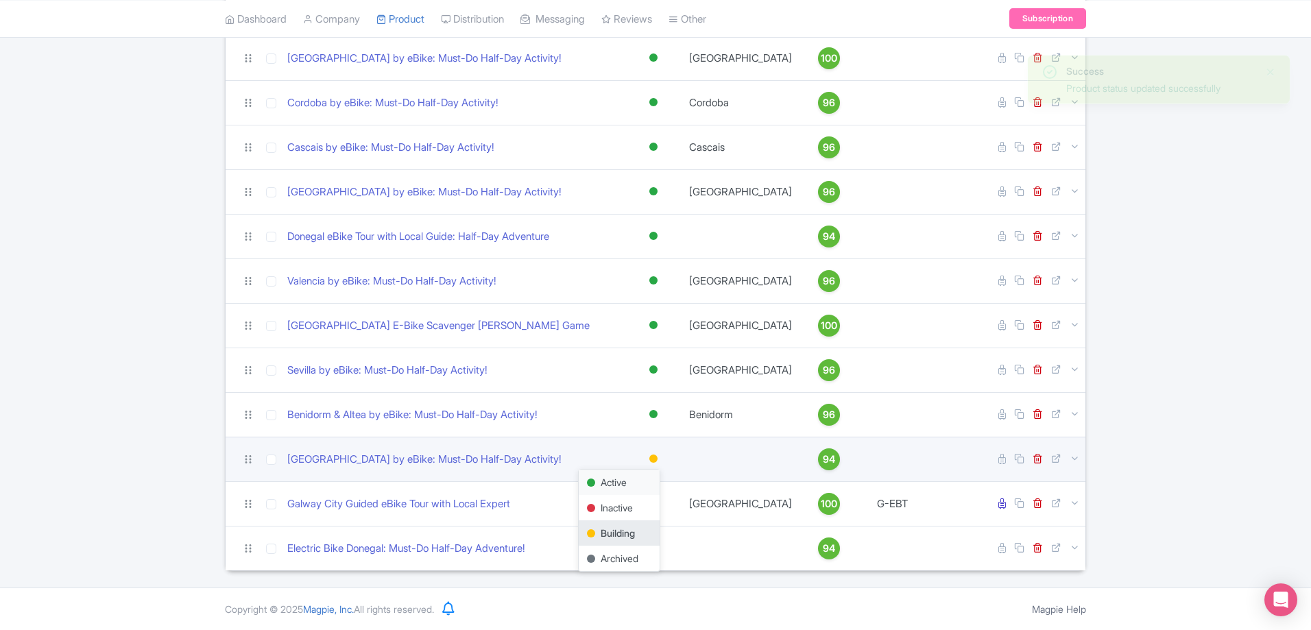
click at [621, 487] on div "Active" at bounding box center [619, 482] width 81 height 25
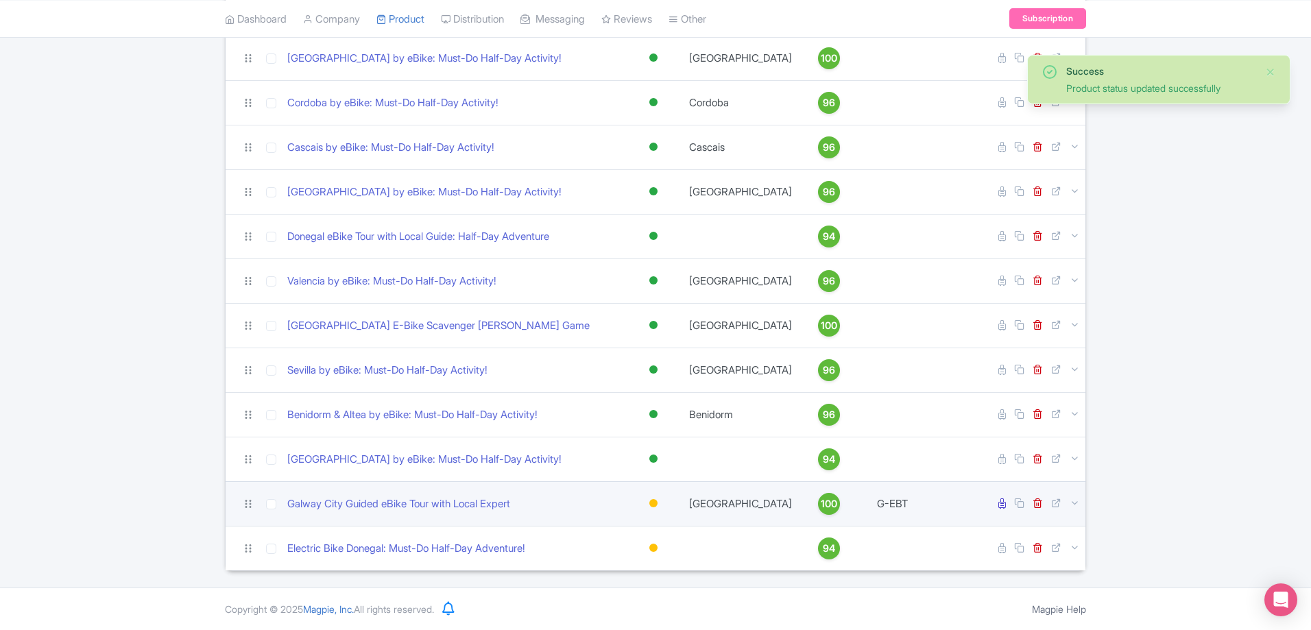
click at [657, 504] on div at bounding box center [653, 503] width 8 height 8
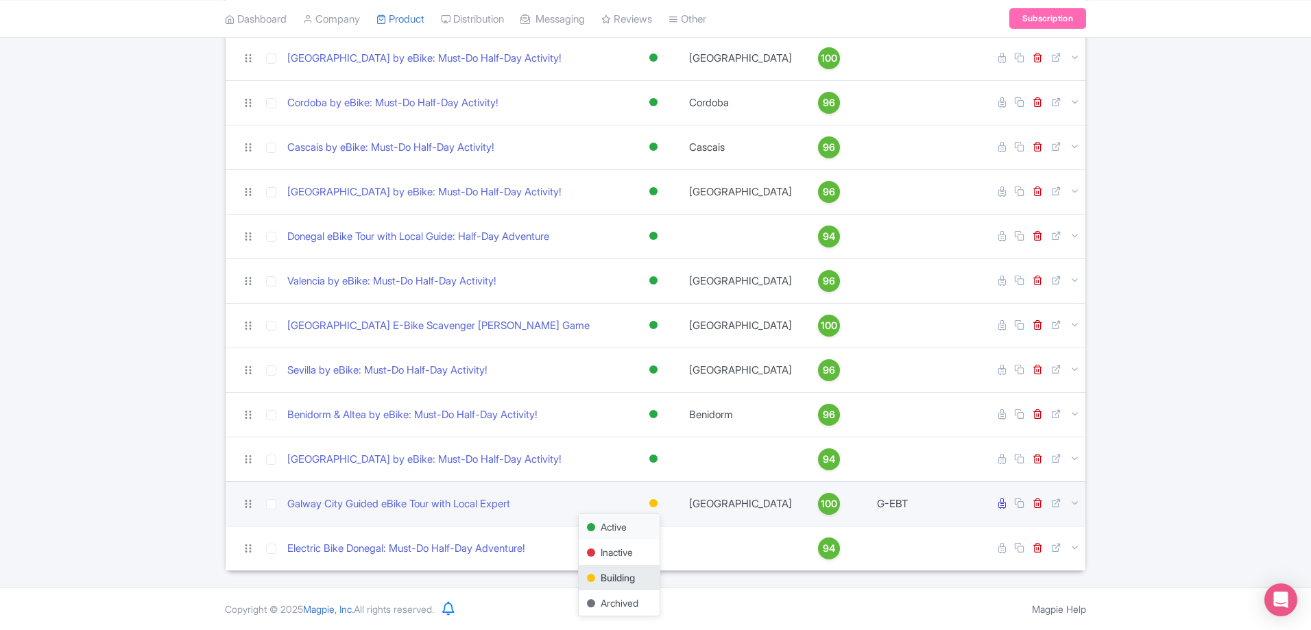
click at [625, 530] on div "Active" at bounding box center [619, 526] width 81 height 25
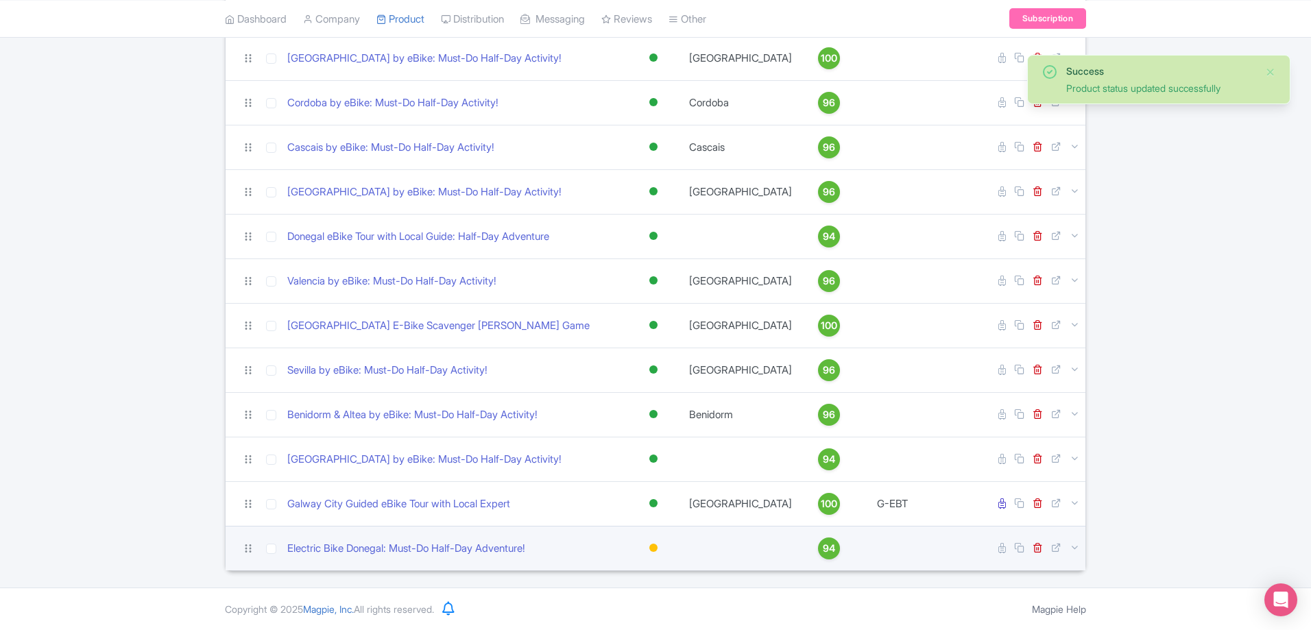
click at [650, 548] on div at bounding box center [653, 548] width 8 height 8
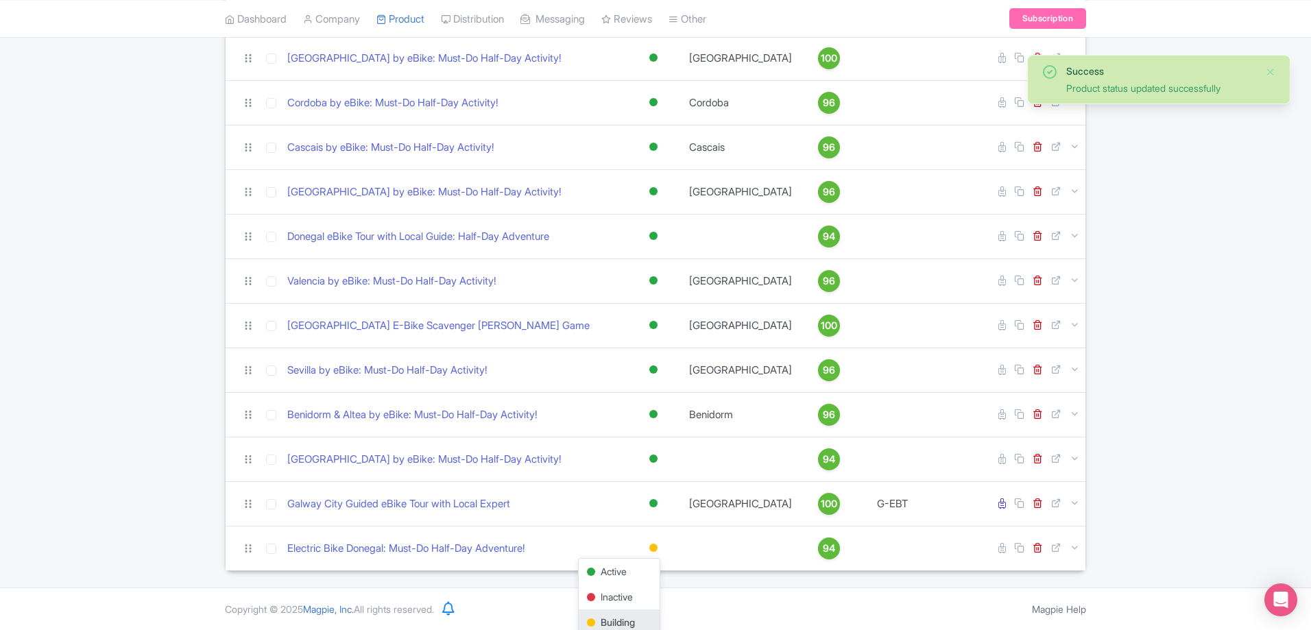
drag, startPoint x: 623, startPoint y: 571, endPoint x: 668, endPoint y: 575, distance: 44.8
click at [623, 572] on div "Active" at bounding box center [619, 571] width 81 height 25
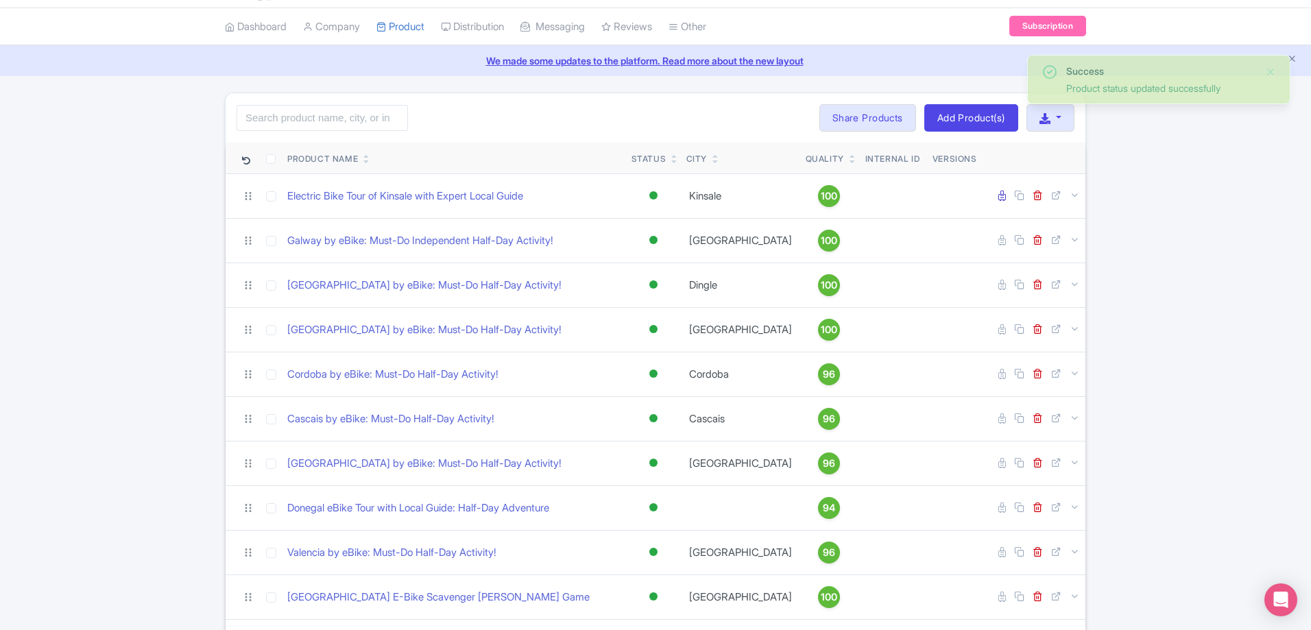
scroll to position [34, 0]
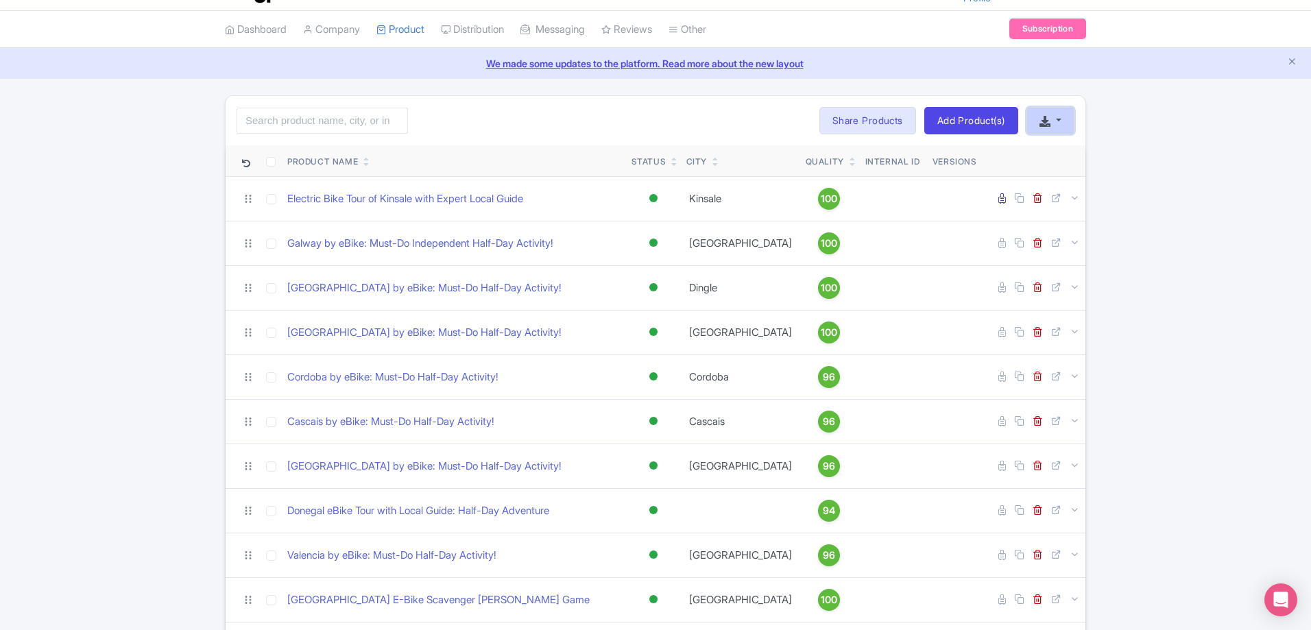
click at [1048, 120] on icon "button" at bounding box center [1044, 121] width 11 height 11
click at [1209, 232] on div "Success Product status updated successfully Search Bulk Actions Delete Add to C…" at bounding box center [655, 470] width 1311 height 750
click at [976, 123] on link "Add Product(s)" at bounding box center [971, 120] width 94 height 27
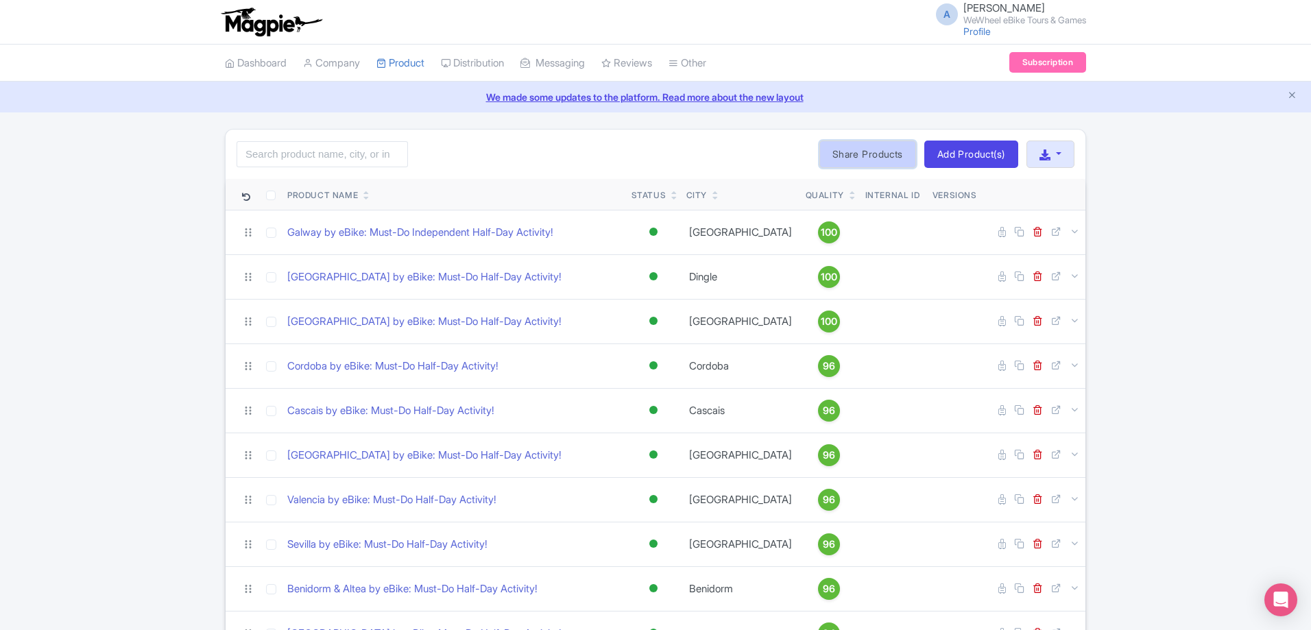
click at [873, 154] on link "Share Products" at bounding box center [867, 154] width 97 height 27
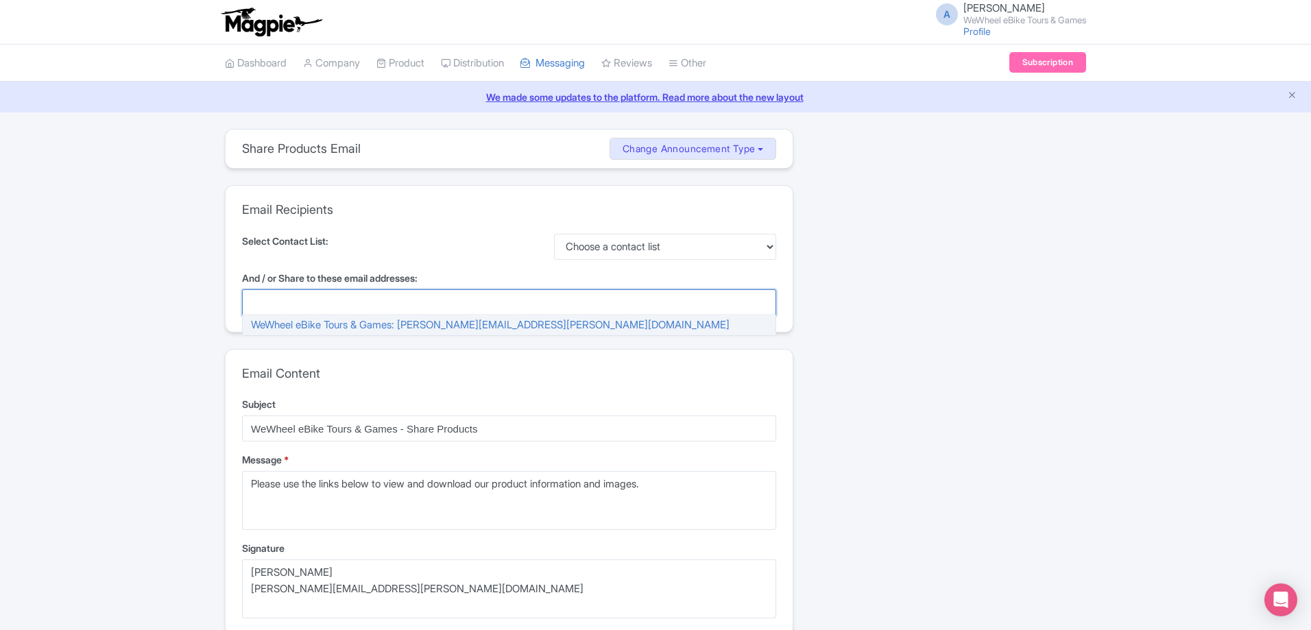
click at [453, 304] on div at bounding box center [509, 302] width 534 height 26
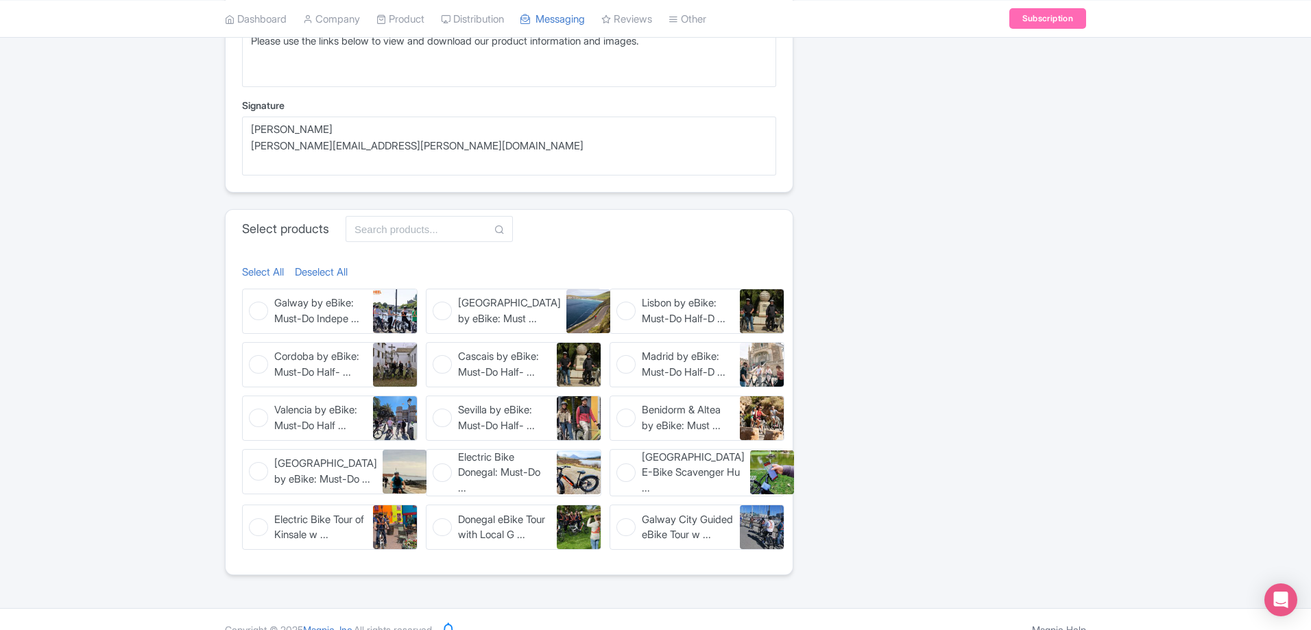
scroll to position [477, 0]
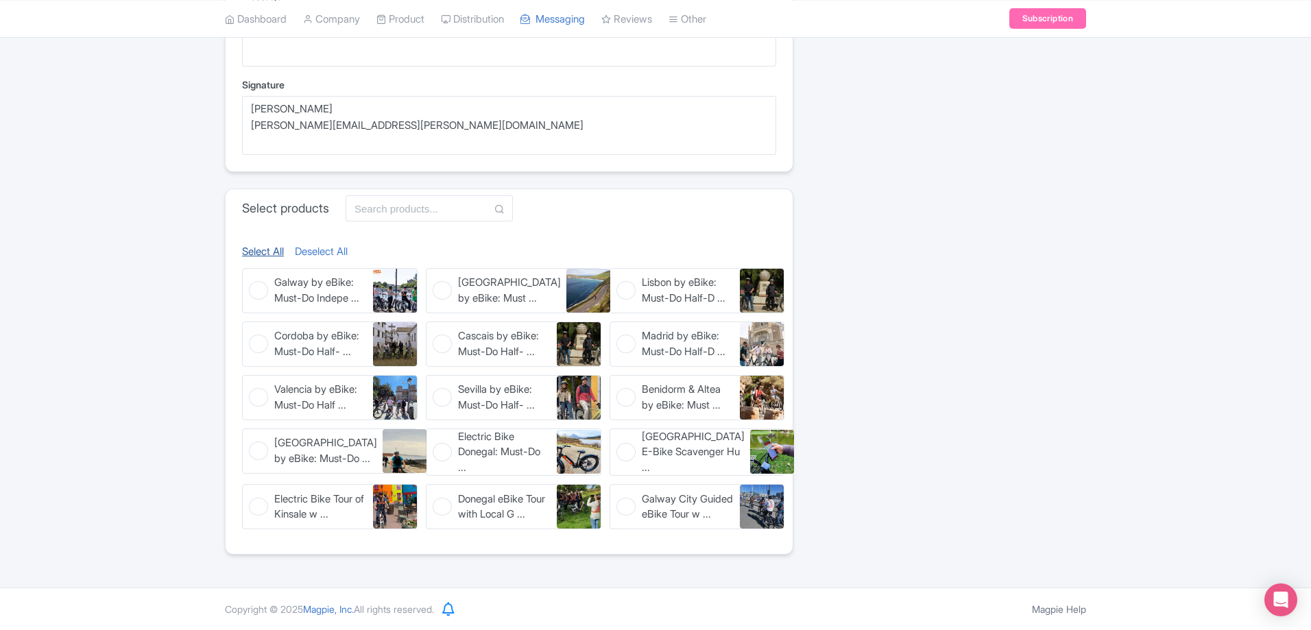
click at [263, 246] on link "Select All" at bounding box center [263, 252] width 42 height 16
checkbox input "true"
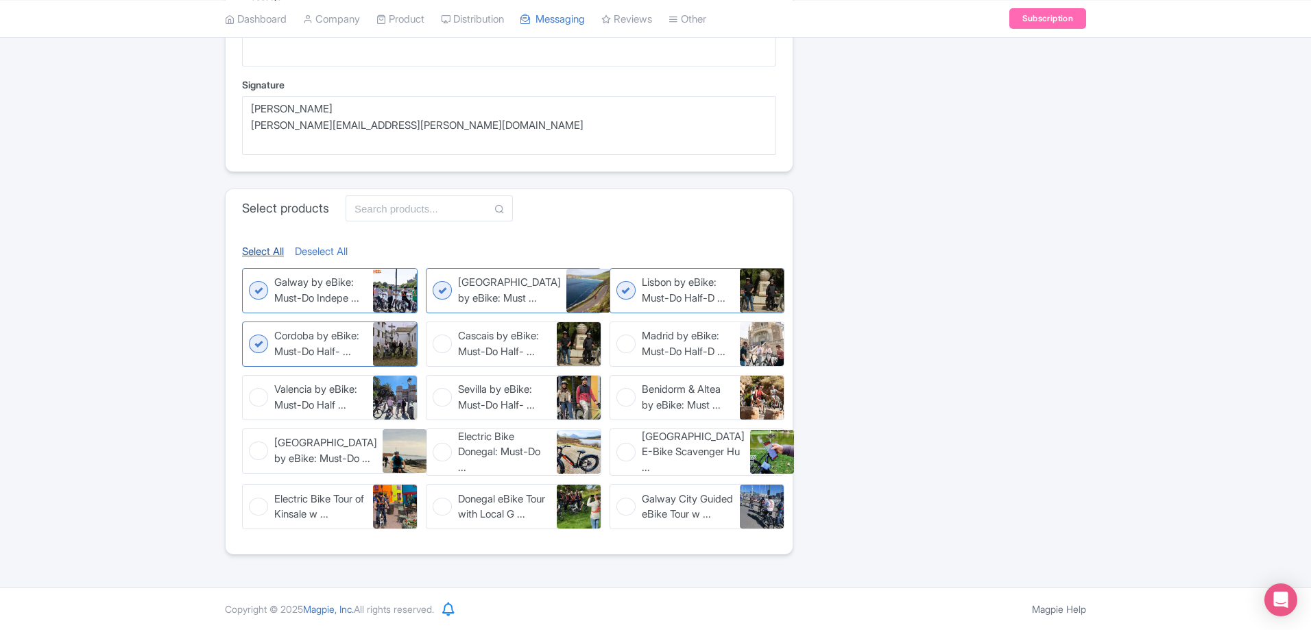
checkbox input "true"
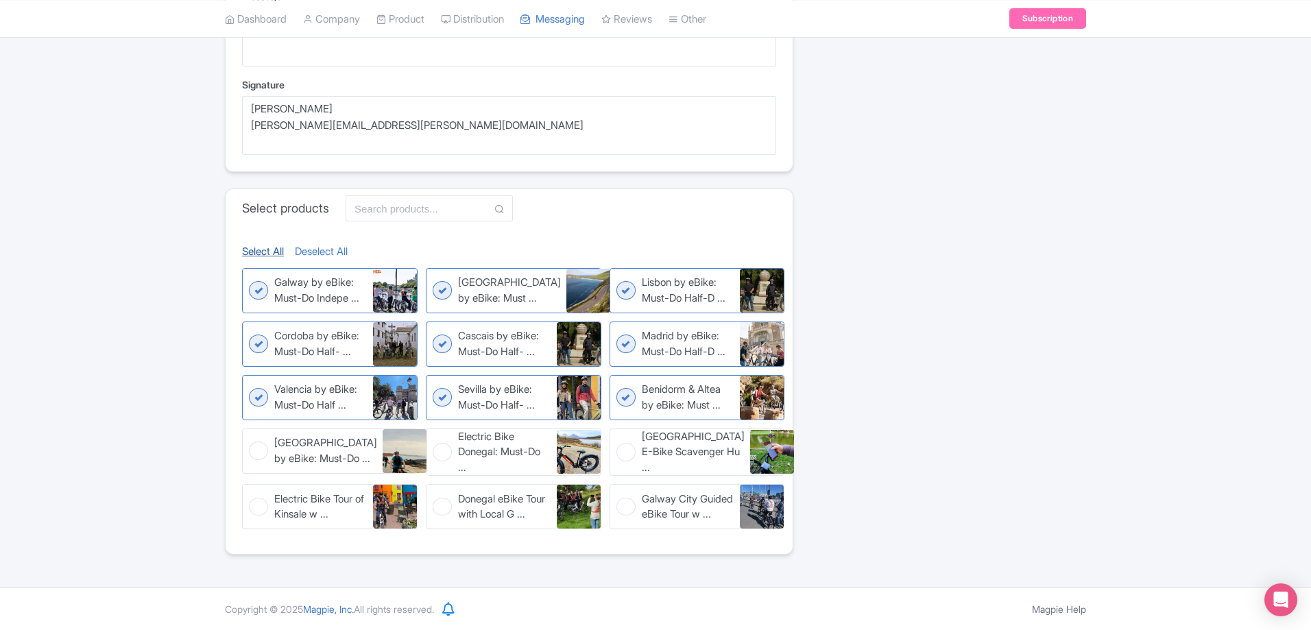
checkbox input "true"
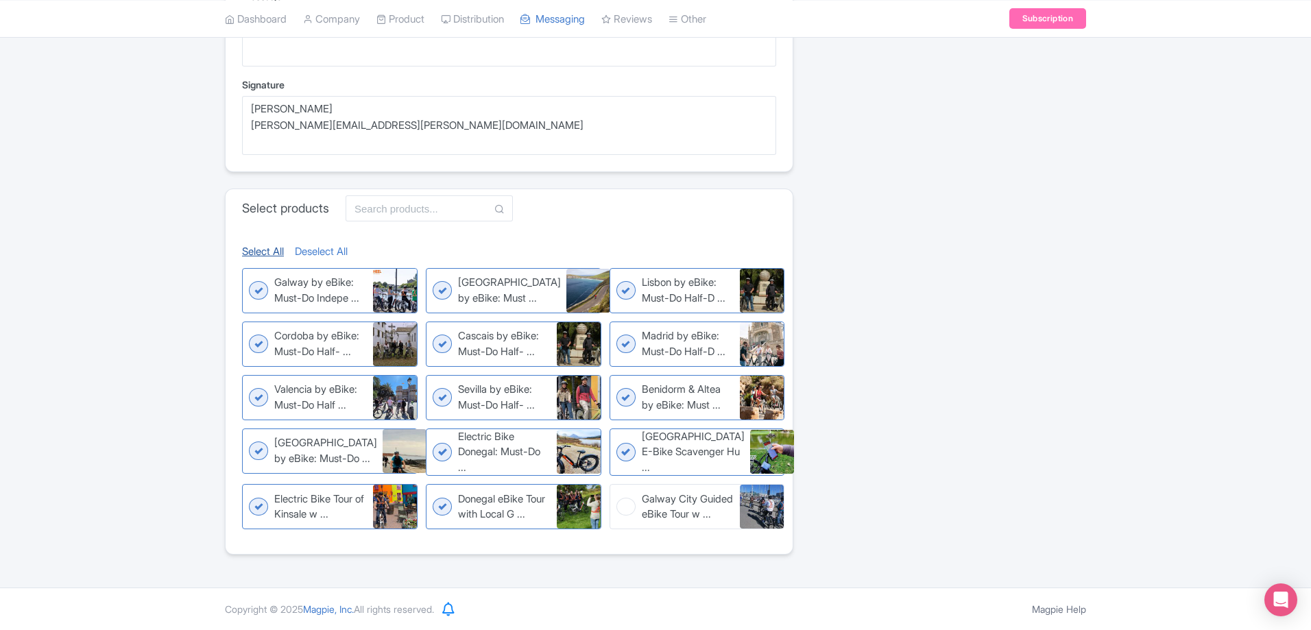
checkbox input "true"
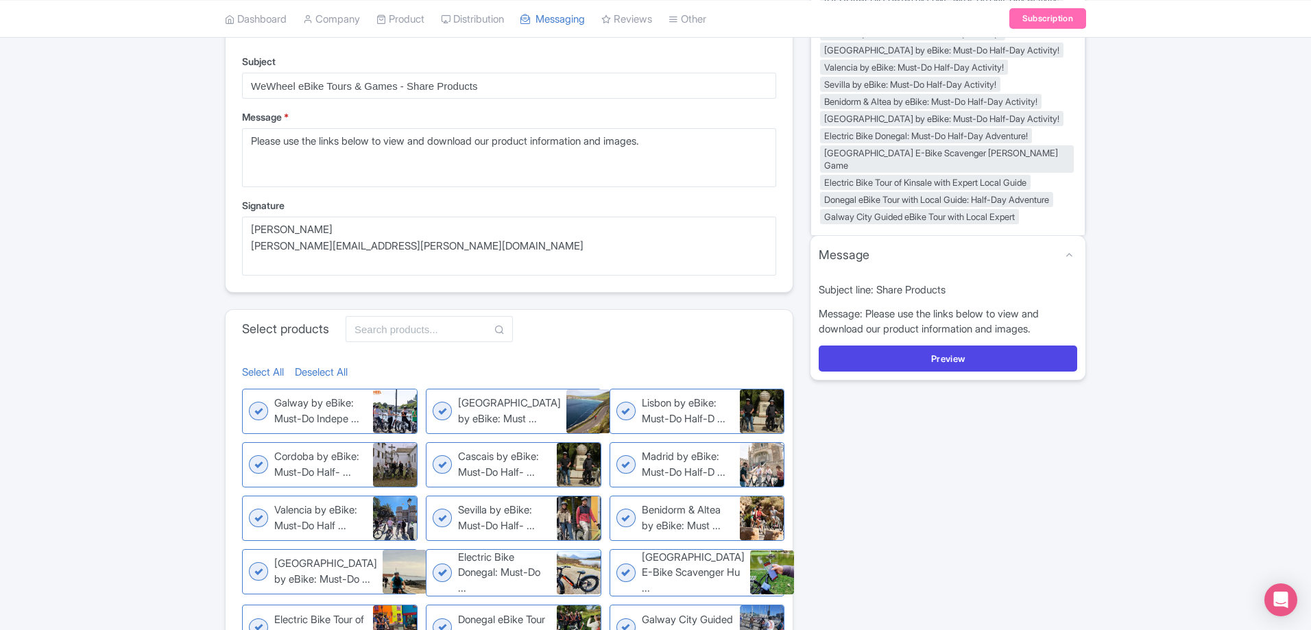
scroll to position [202, 0]
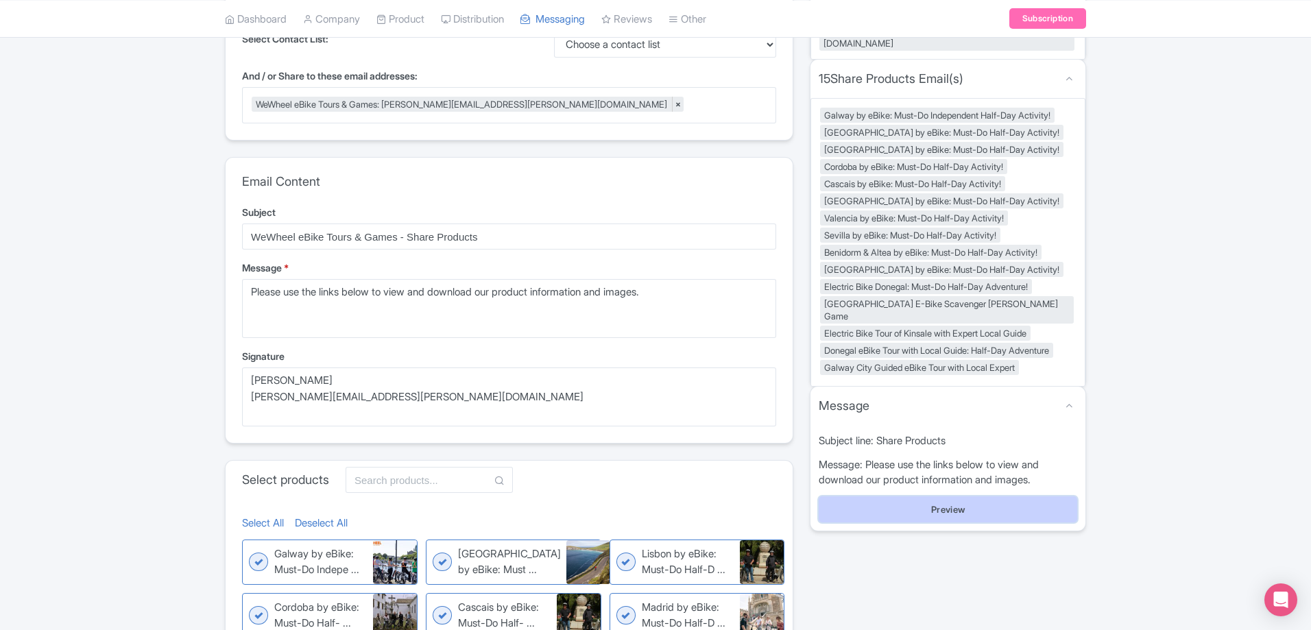
click at [939, 496] on button "Preview" at bounding box center [948, 509] width 259 height 26
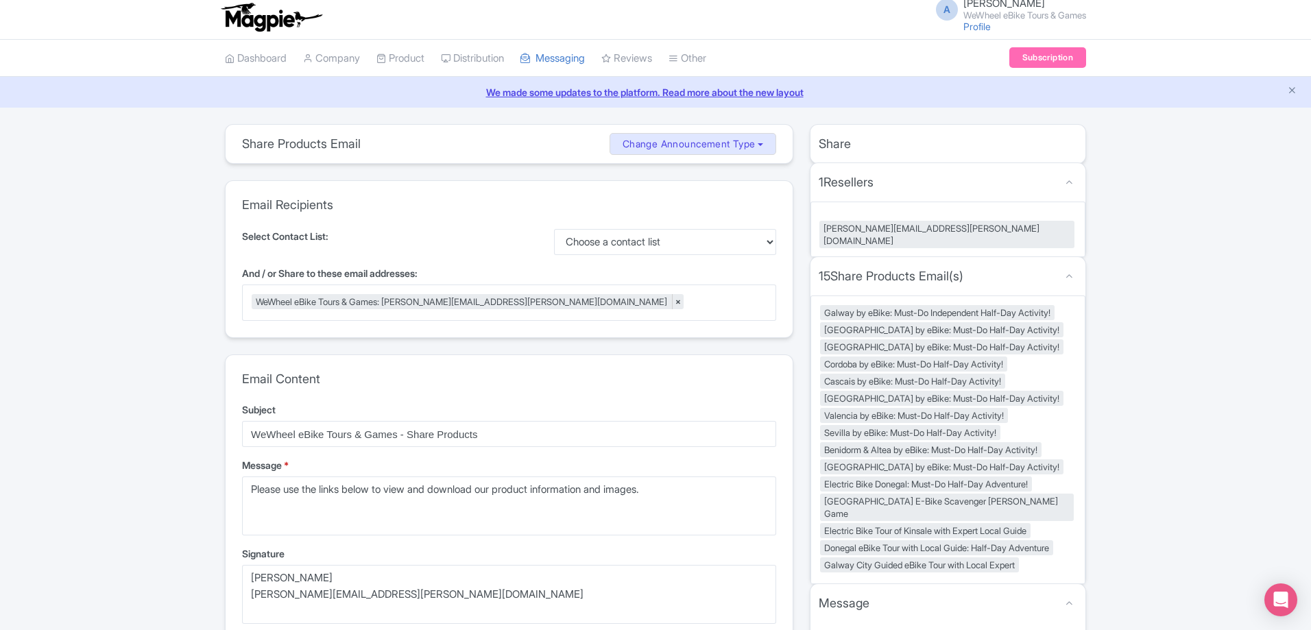
scroll to position [0, 0]
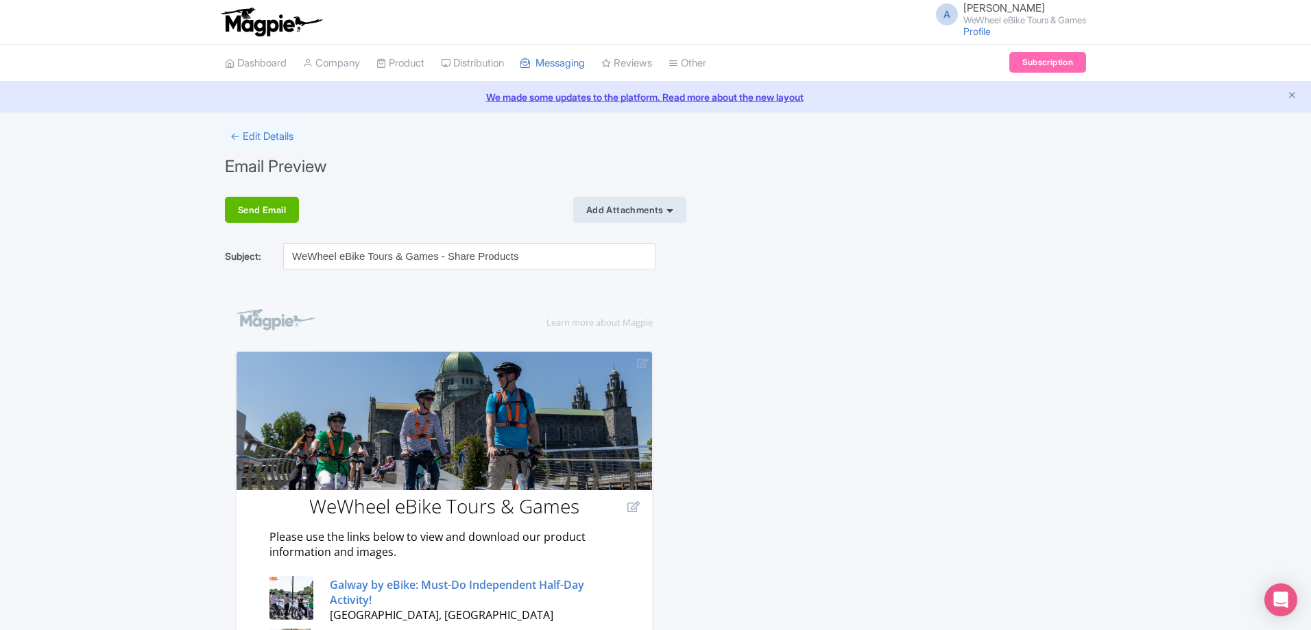
drag, startPoint x: 256, startPoint y: 222, endPoint x: 260, endPoint y: 210, distance: 12.8
click at [257, 219] on div "Send Email" at bounding box center [262, 210] width 74 height 26
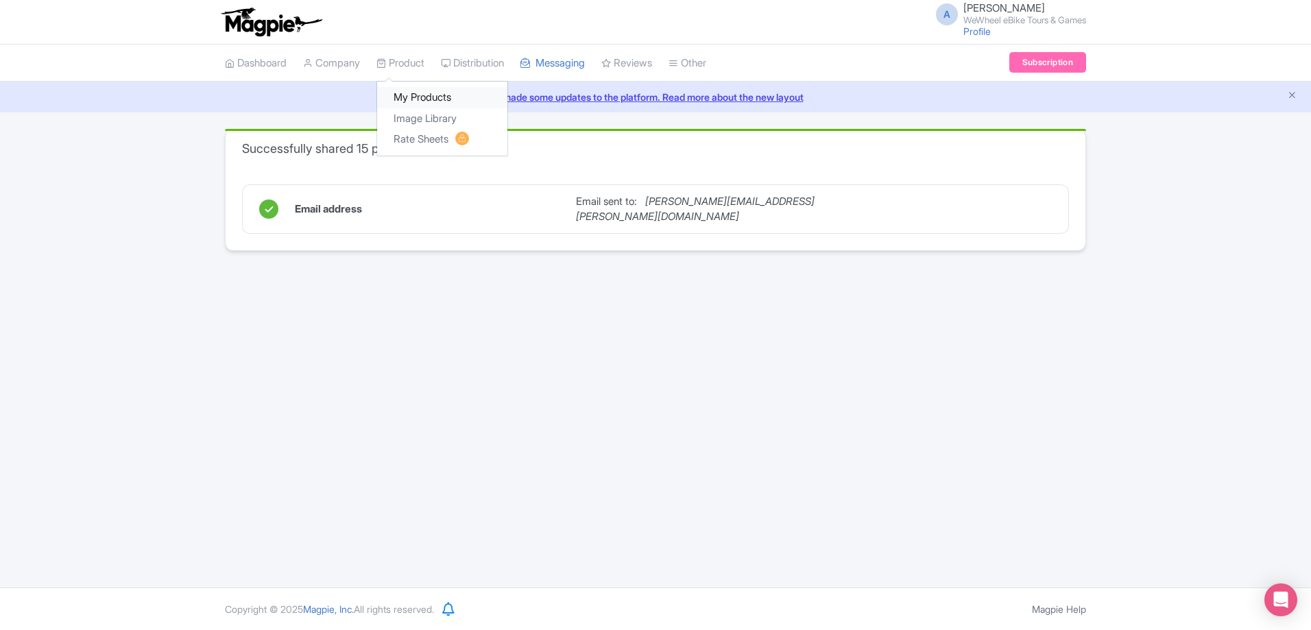
click at [413, 94] on link "My Products" at bounding box center [442, 97] width 130 height 21
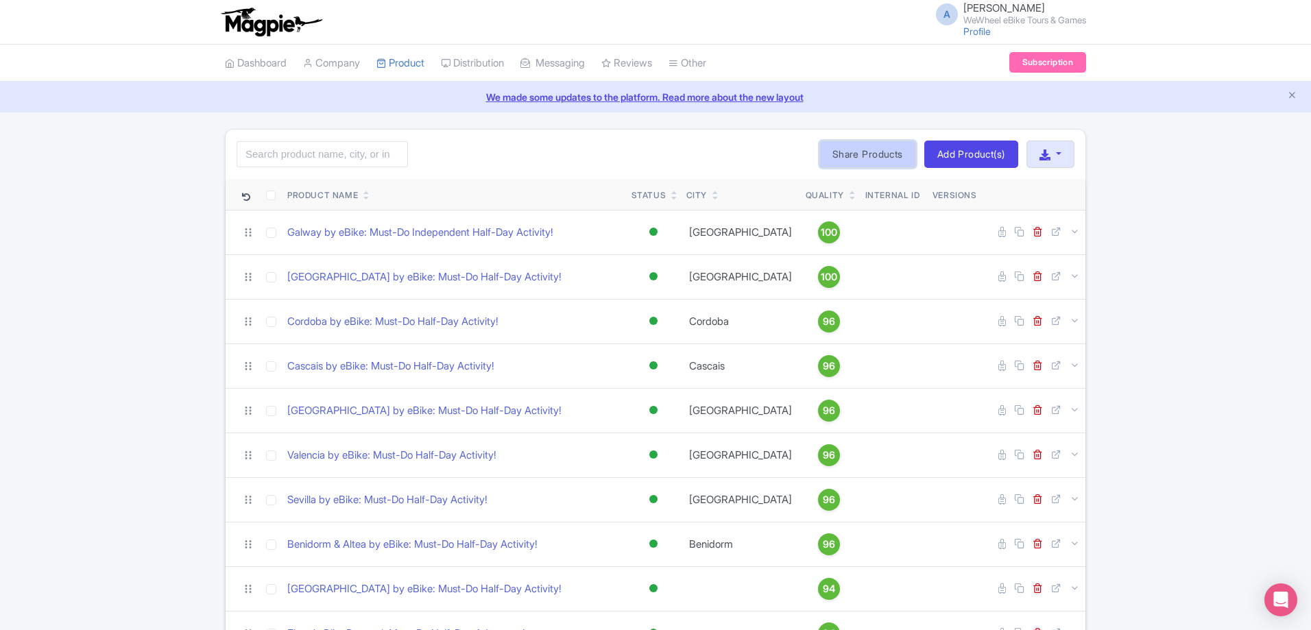
click at [888, 154] on link "Share Products" at bounding box center [867, 154] width 97 height 27
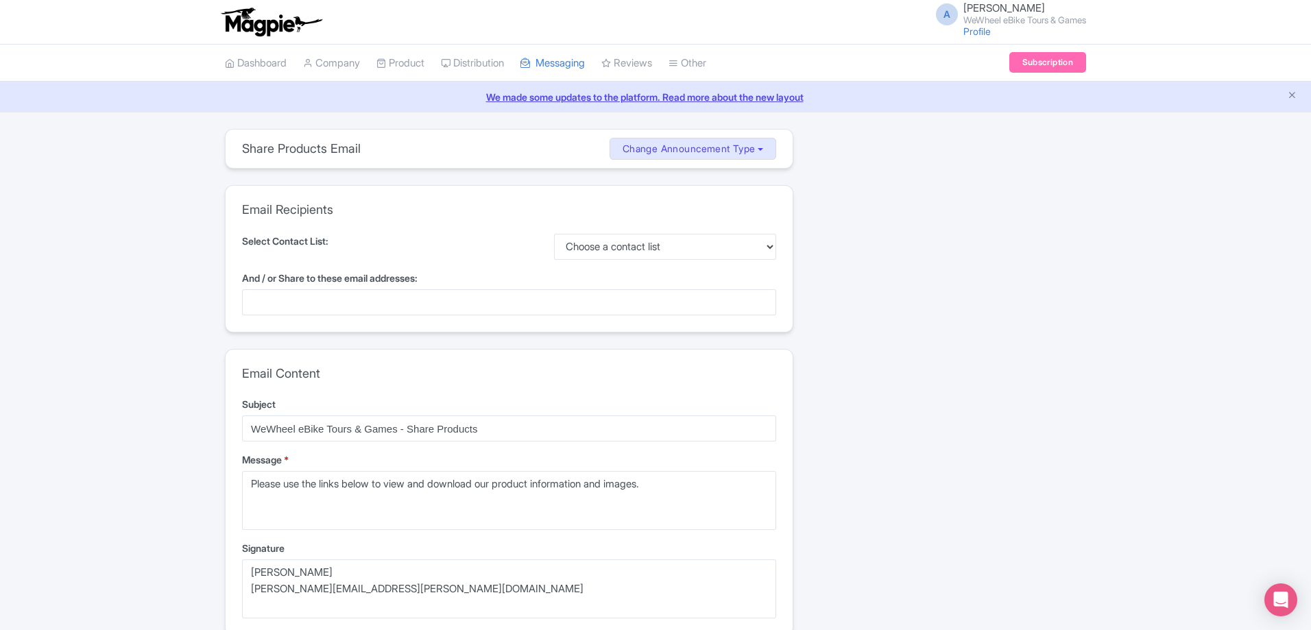
click at [519, 300] on div at bounding box center [509, 302] width 534 height 26
paste input "deborah@tourismmarketing.agency"
type input "deborah@tourismmarketing.agency"
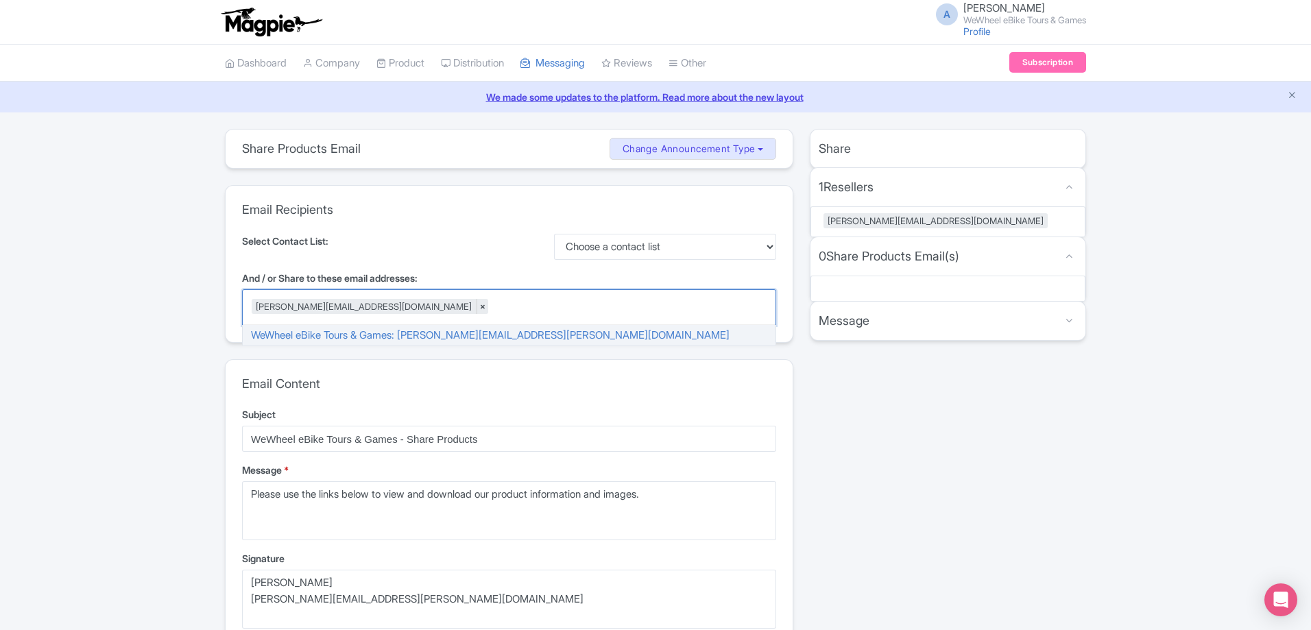
click at [906, 449] on div "Share 1 Resellers MISSING INFO deborah@tourismmarketing.agency 0 Share Products…" at bounding box center [948, 587] width 293 height 916
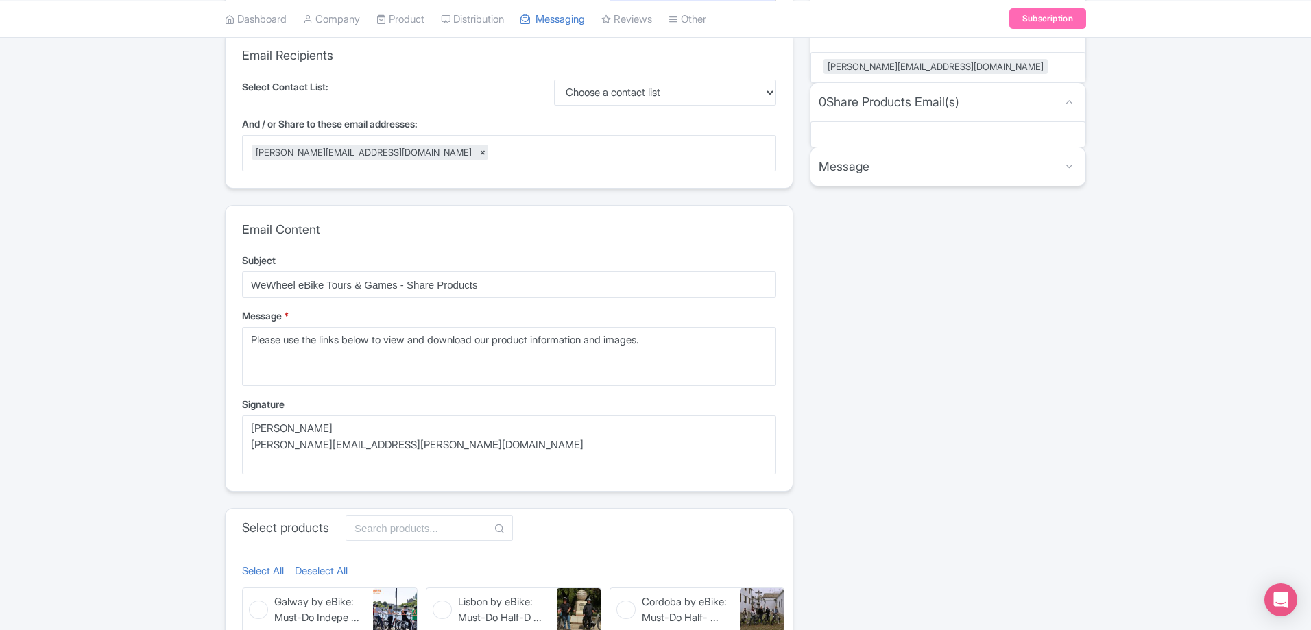
scroll to position [477, 0]
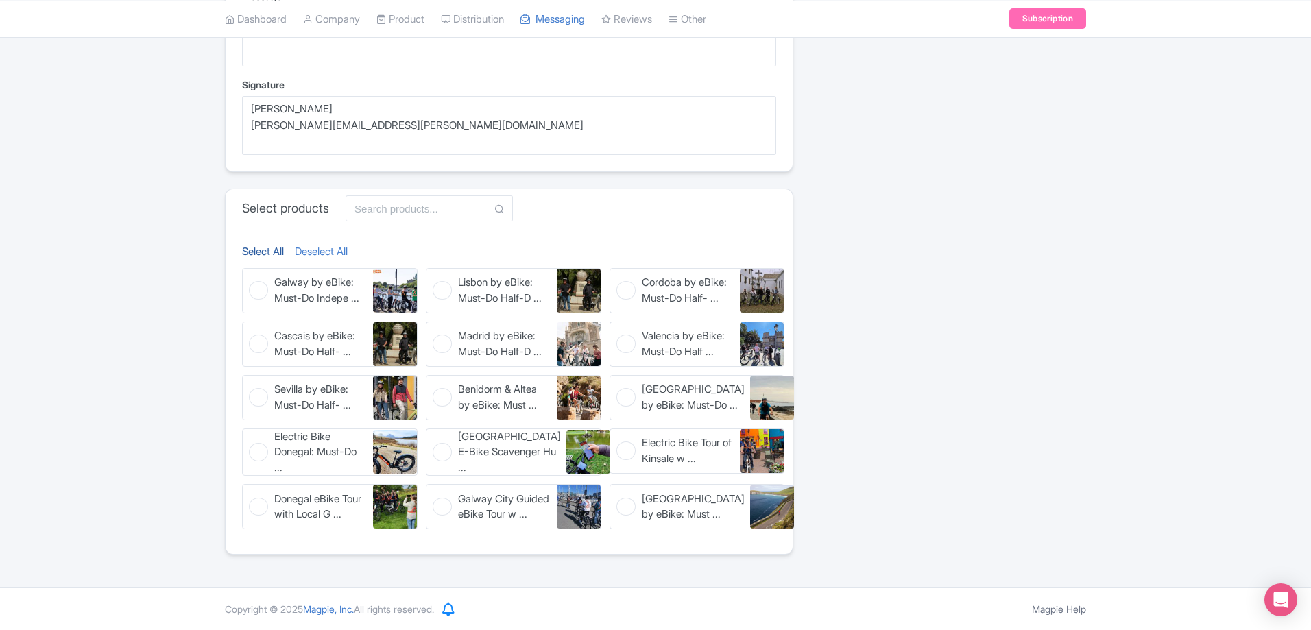
click at [265, 249] on link "Select All" at bounding box center [263, 252] width 42 height 16
checkbox input "true"
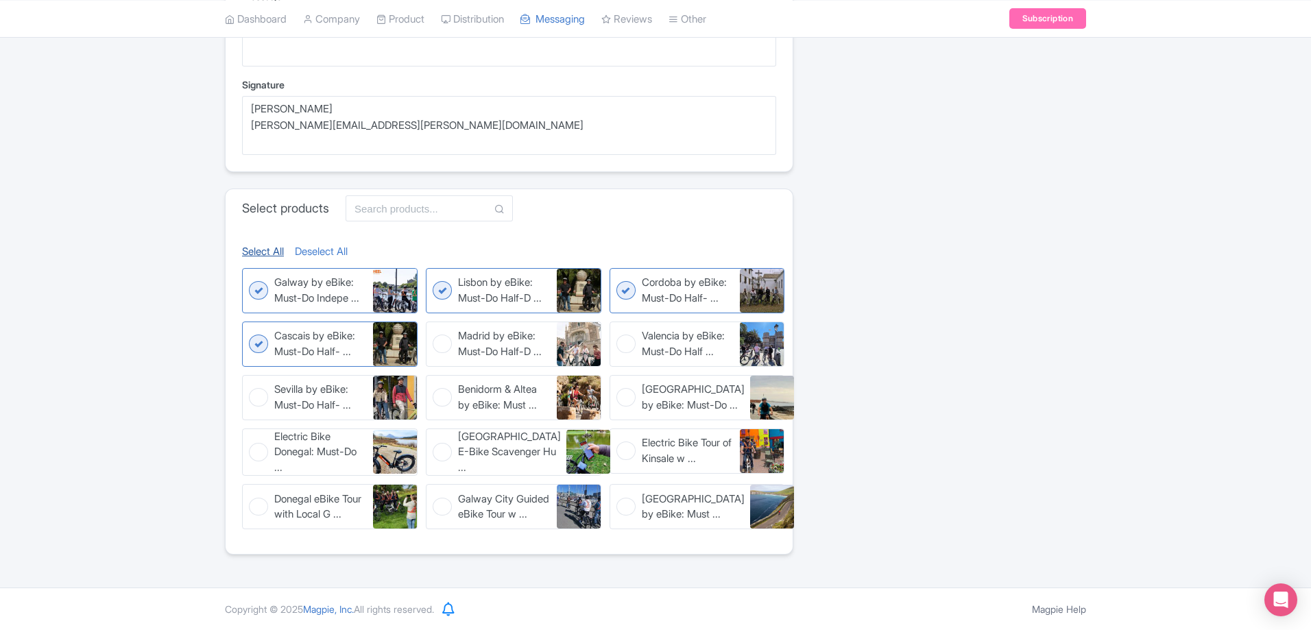
checkbox input "true"
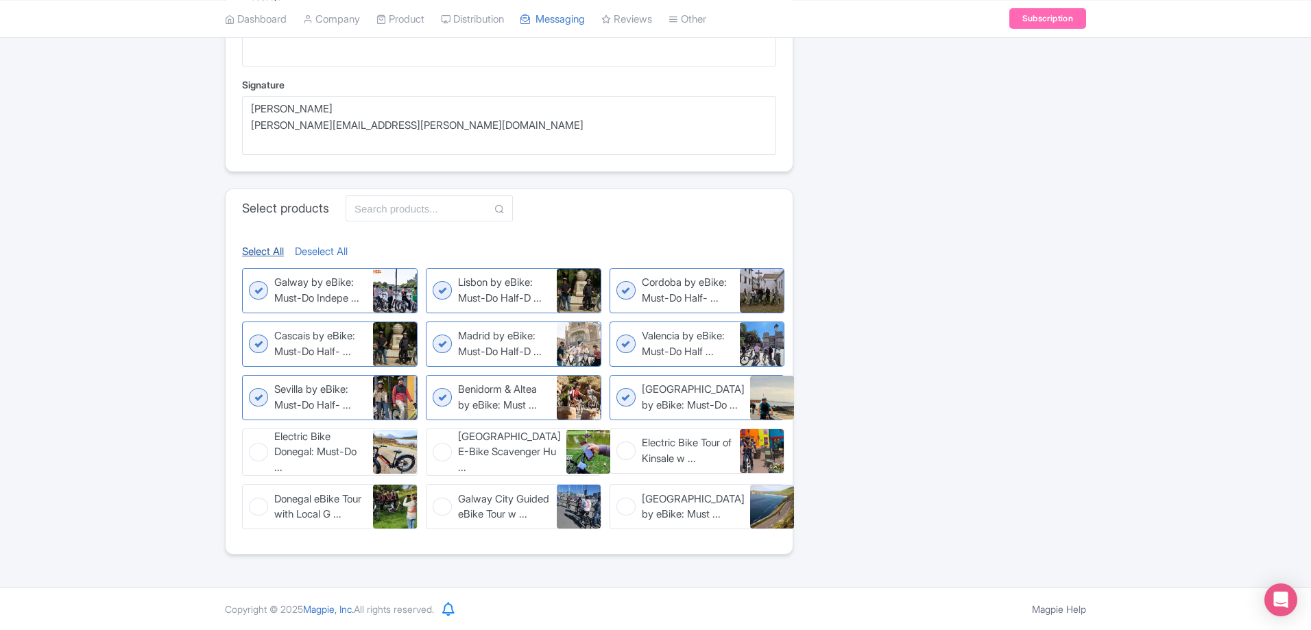
checkbox input "true"
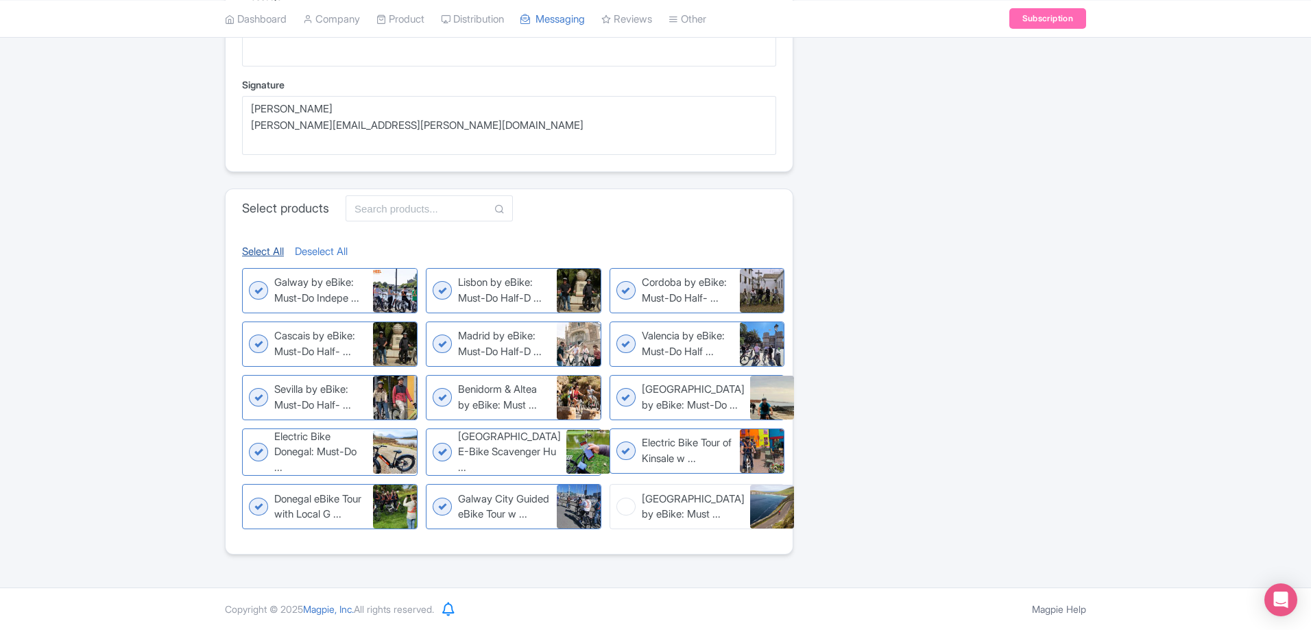
checkbox input "true"
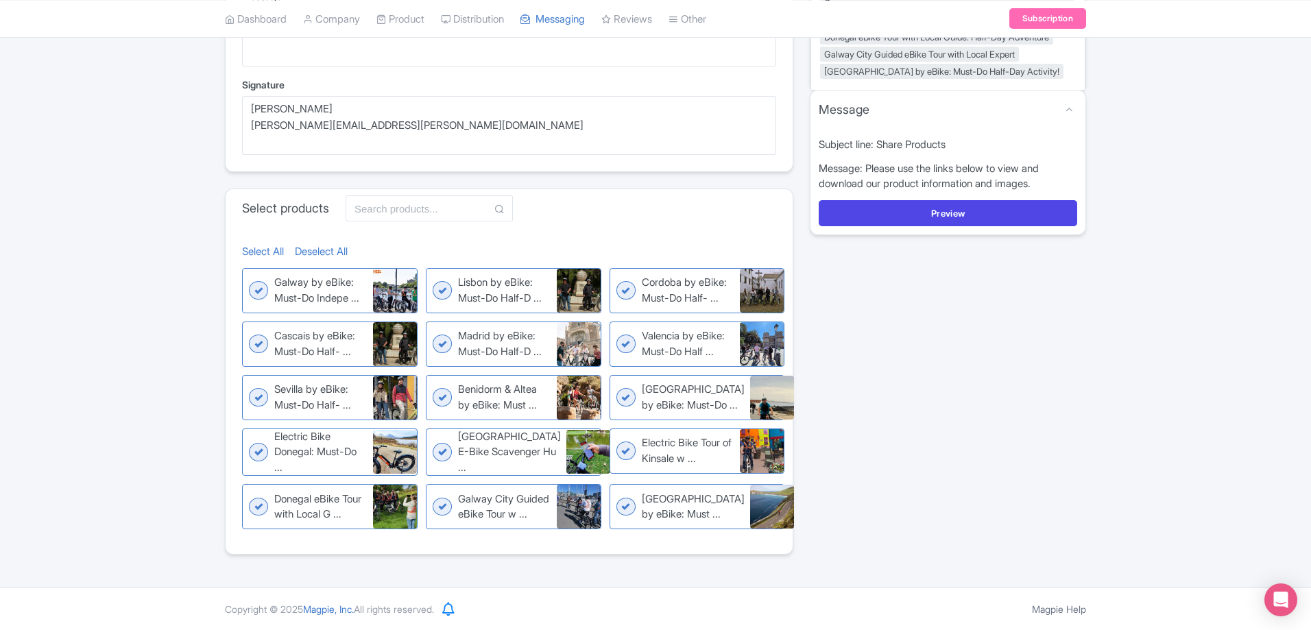
click at [923, 180] on div "Subject line: Share Products Message: Please use the links below to view and do…" at bounding box center [947, 182] width 275 height 106
click at [926, 206] on button "Preview" at bounding box center [948, 213] width 259 height 26
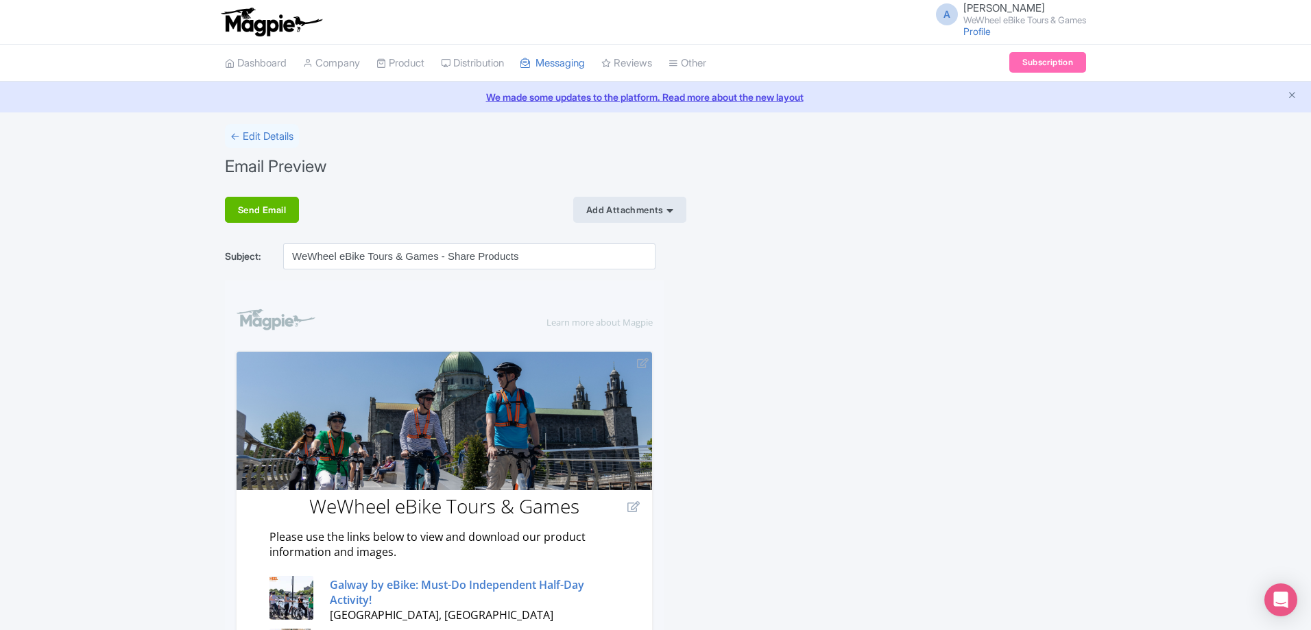
click at [269, 208] on div "Send Email" at bounding box center [262, 210] width 74 height 26
